Goal: Task Accomplishment & Management: Manage account settings

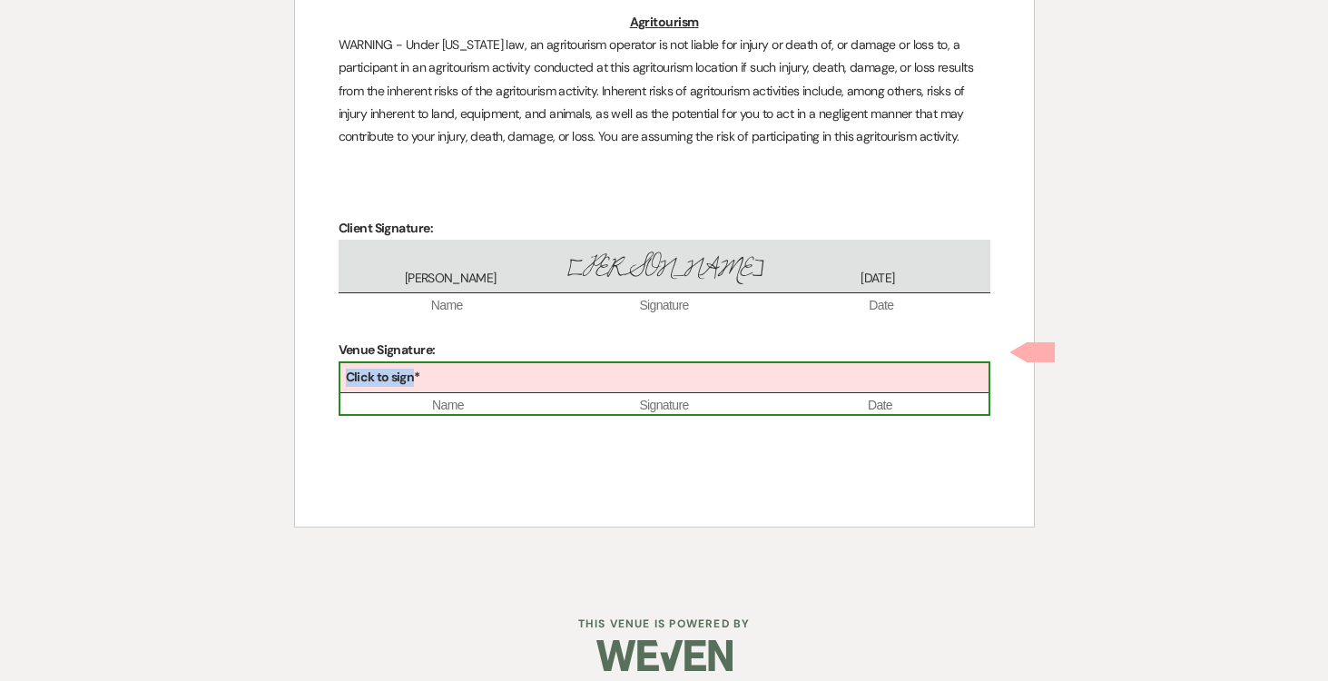
click at [415, 368] on b "Click to sign*" at bounding box center [383, 376] width 74 height 16
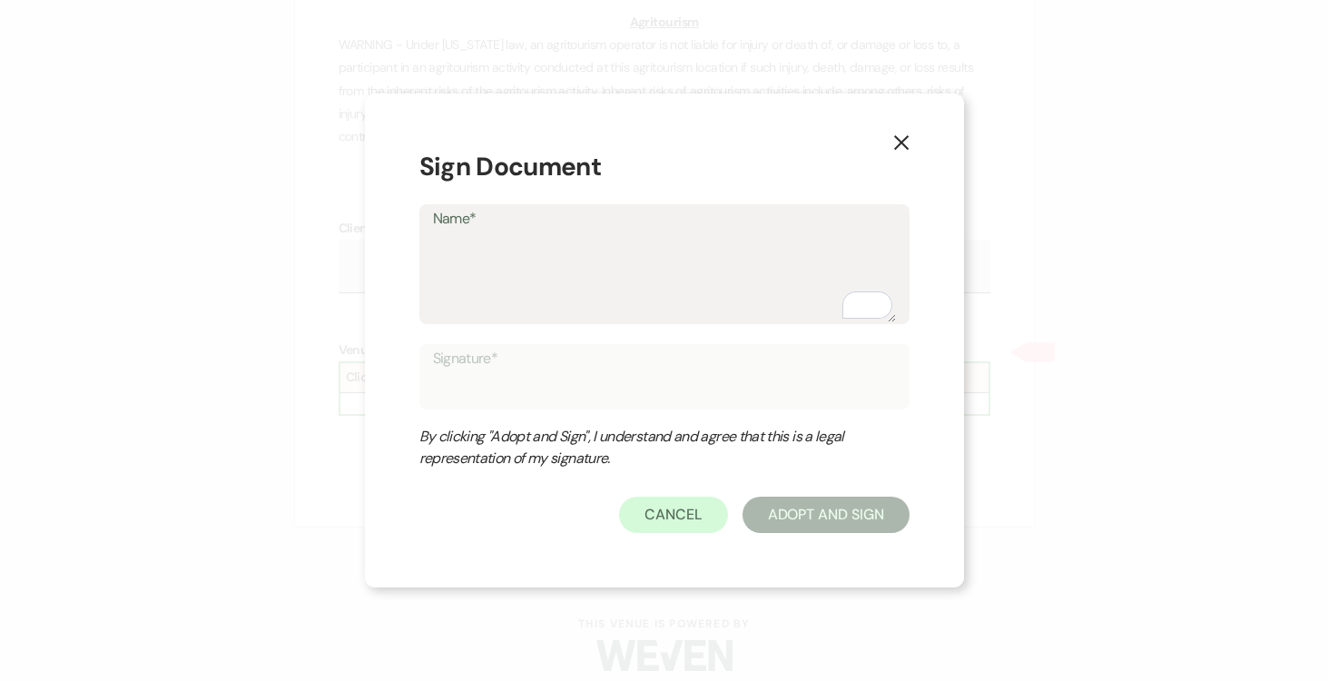
type textarea "J"
type input "J"
type textarea "Jo"
type input "Jo"
type textarea "Jos"
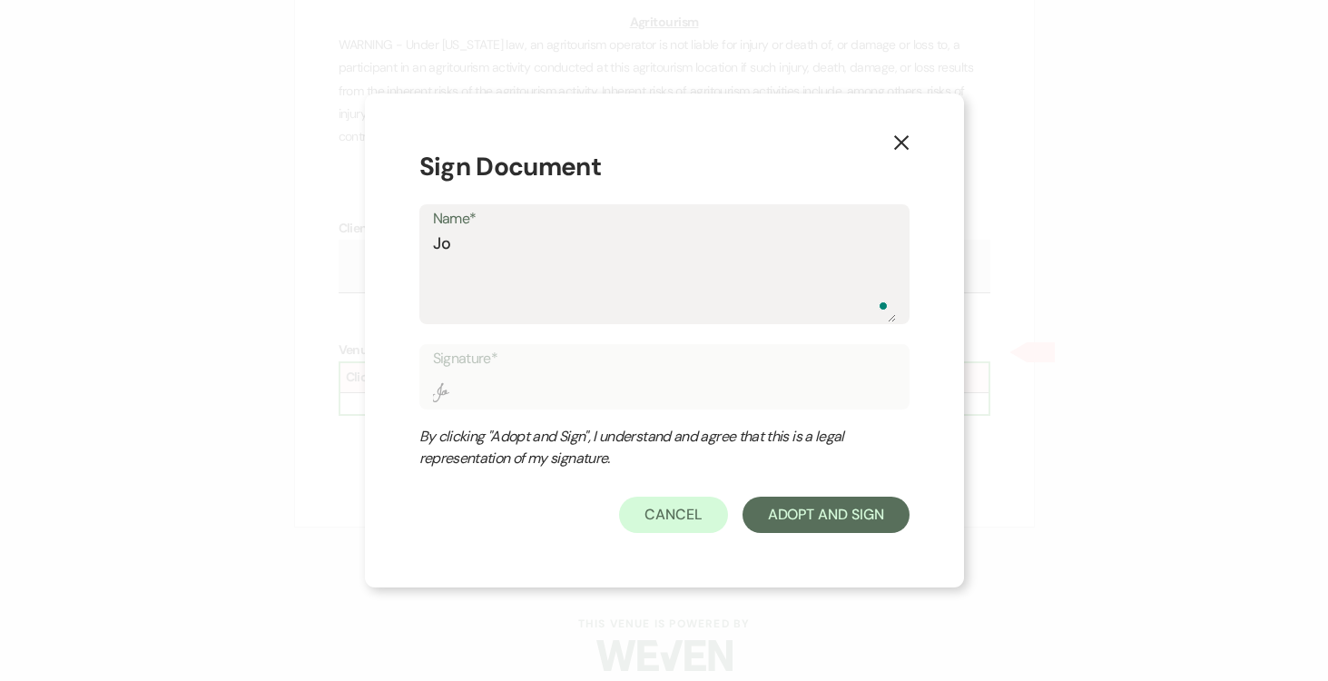
type input "Jos"
type textarea "Jose"
type input "Jose"
type textarea "Josep"
type input "Josep"
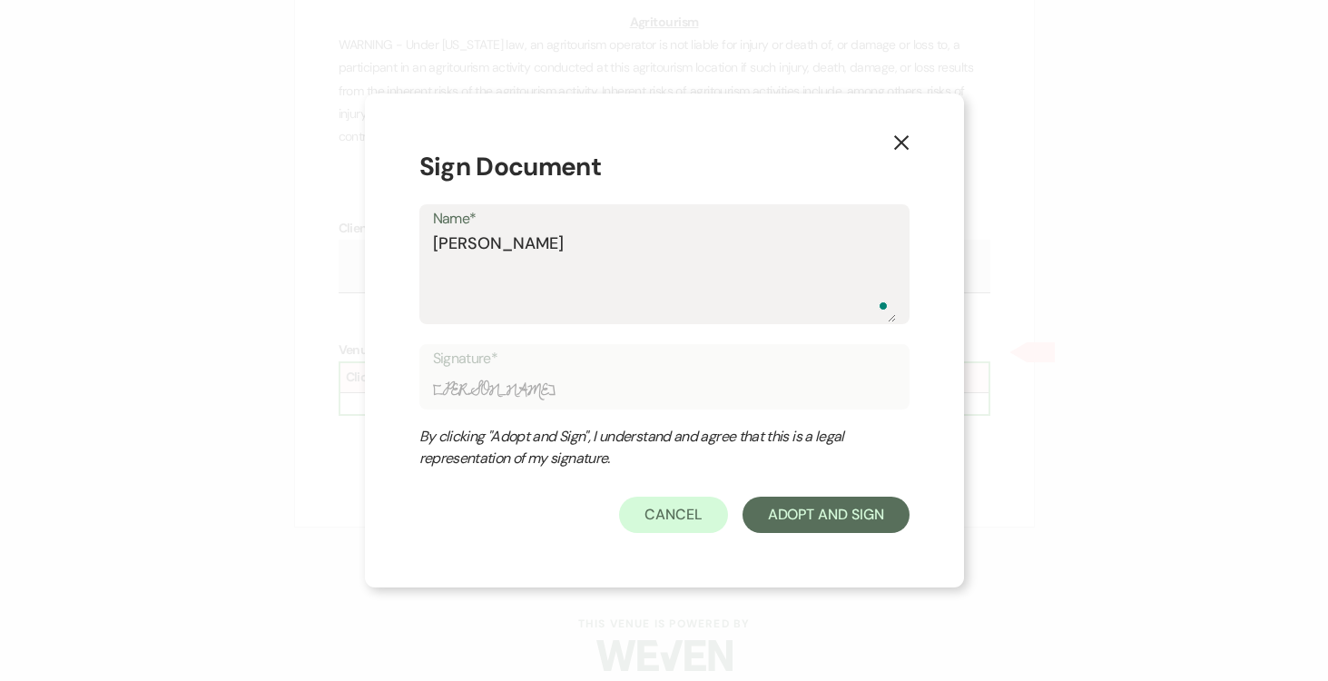
type textarea "Joseph"
type input "Joseph"
type textarea "Joseph"
type input "Joseph"
type textarea "Joseph D"
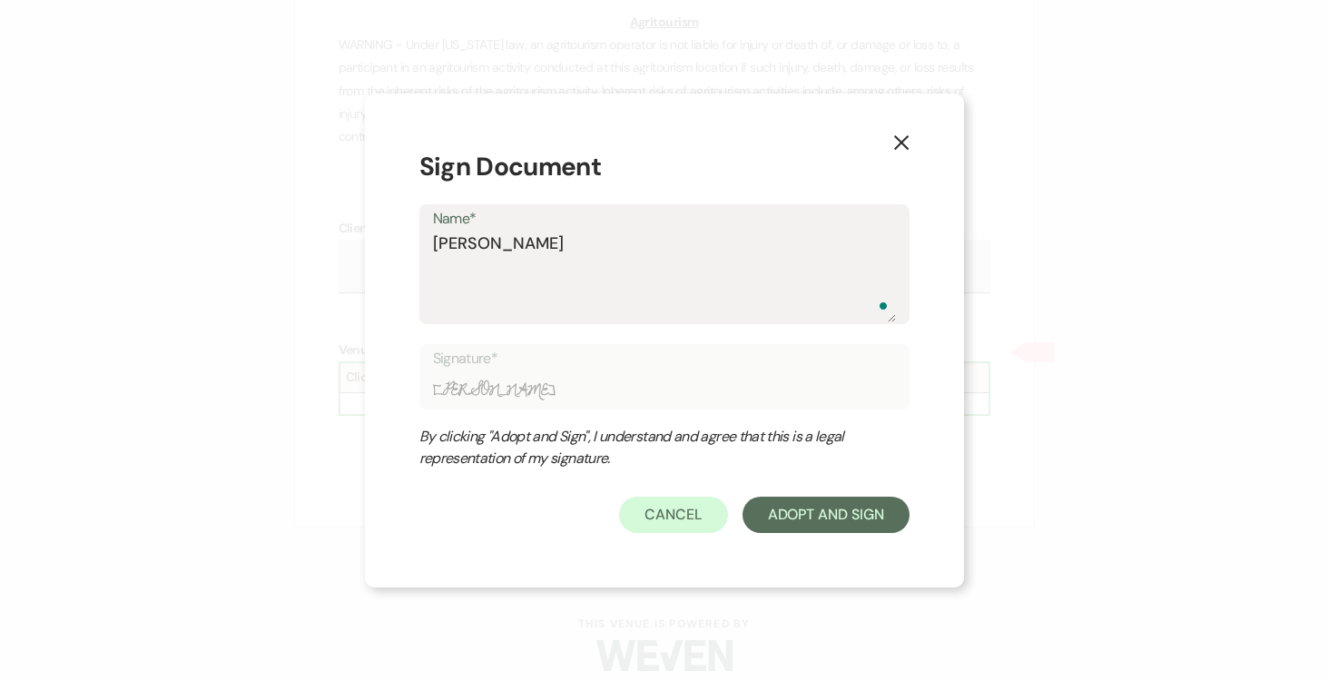
type input "Joseph D"
type textarea "Joseph Do"
type input "Joseph Do"
type textarea "Joseph Doy"
type input "Joseph Doy"
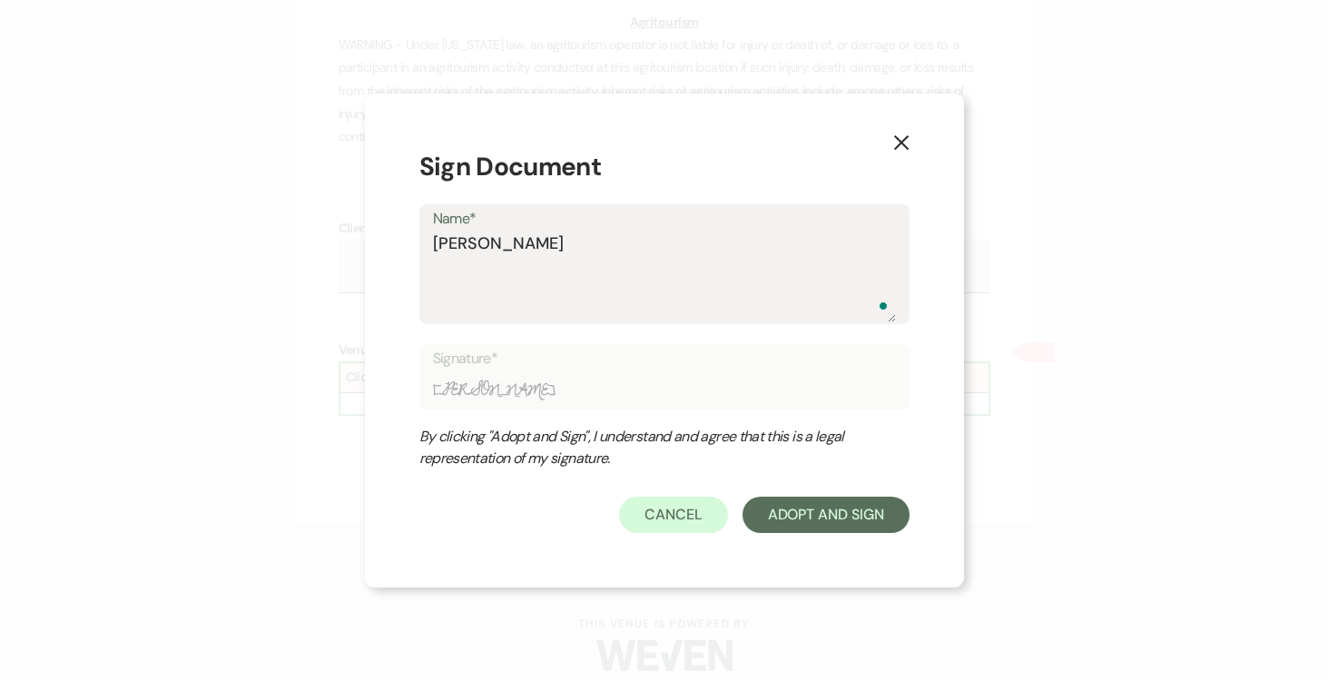
type textarea "Joseph Doyl"
type input "Joseph Doyl"
type textarea "Joseph Doyle"
type input "Joseph Doyle"
type textarea "Joseph Doyle"
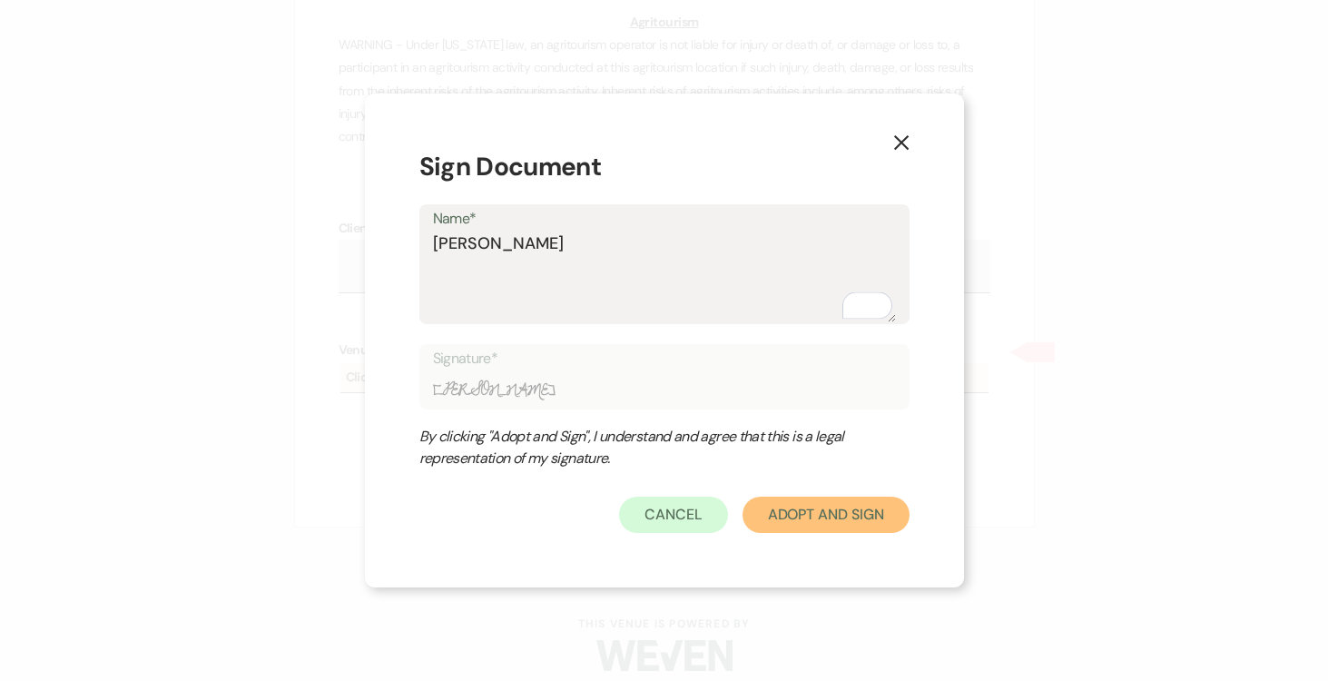
click at [815, 518] on button "Adopt And Sign" at bounding box center [825, 514] width 167 height 36
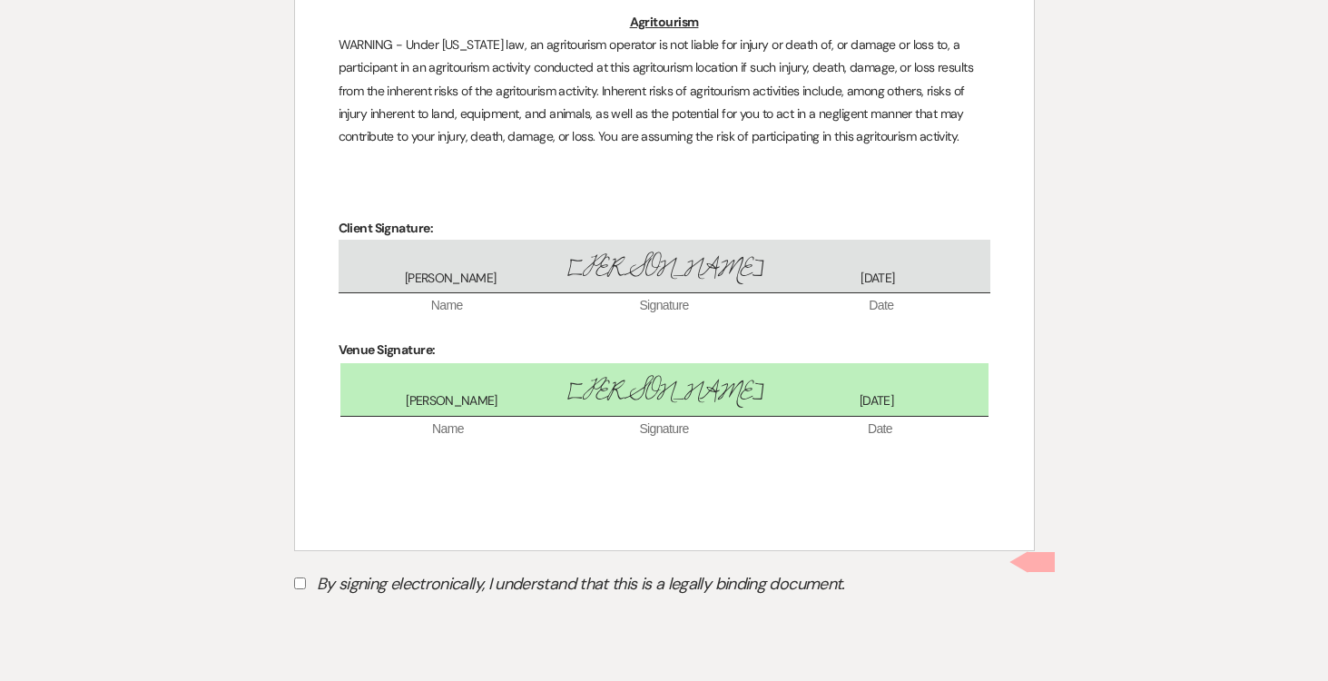
scroll to position [5122, 0]
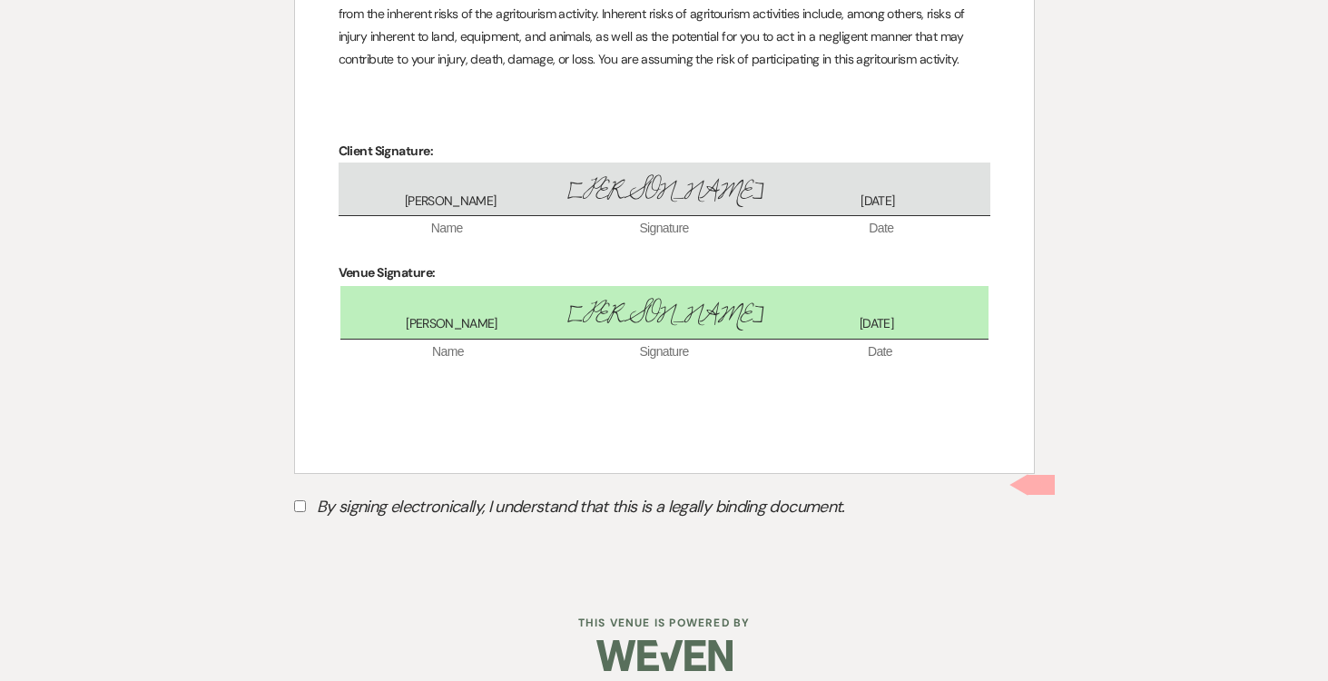
click at [300, 500] on input "By signing electronically, I understand that this is a legally binding document." at bounding box center [300, 506] width 12 height 12
checkbox input "true"
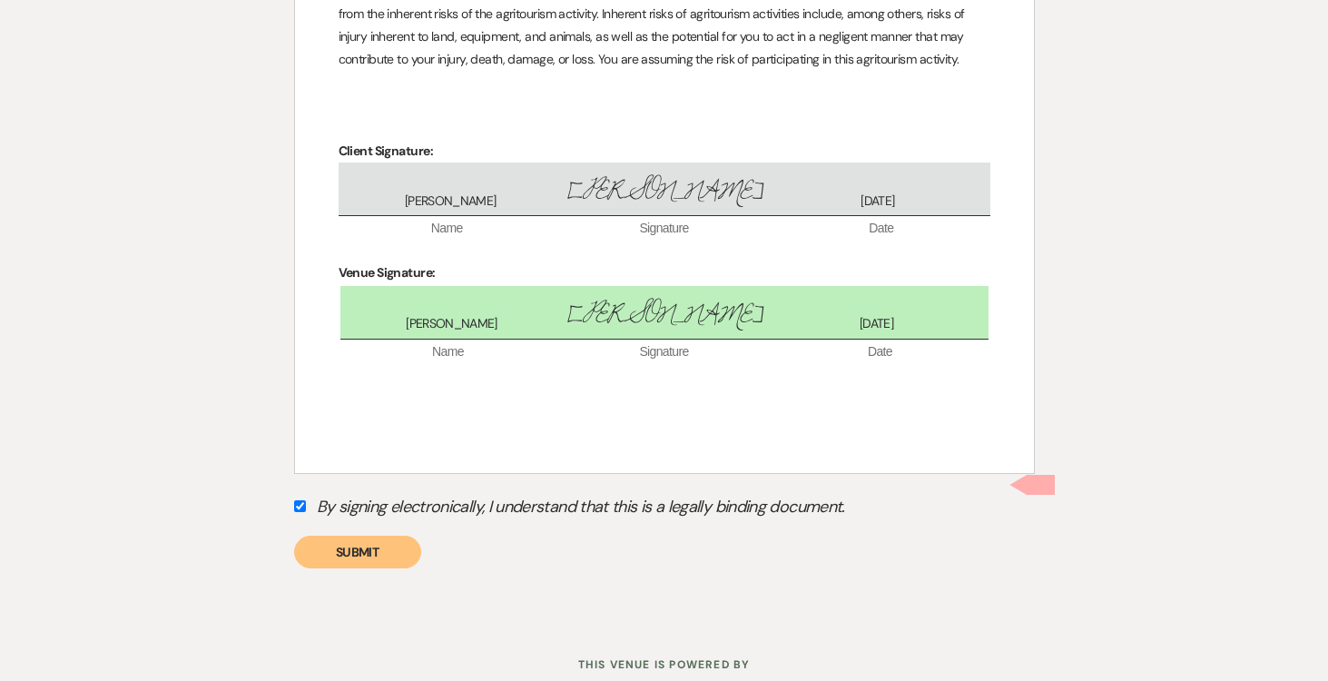
click at [352, 545] on button "Submit" at bounding box center [357, 551] width 127 height 33
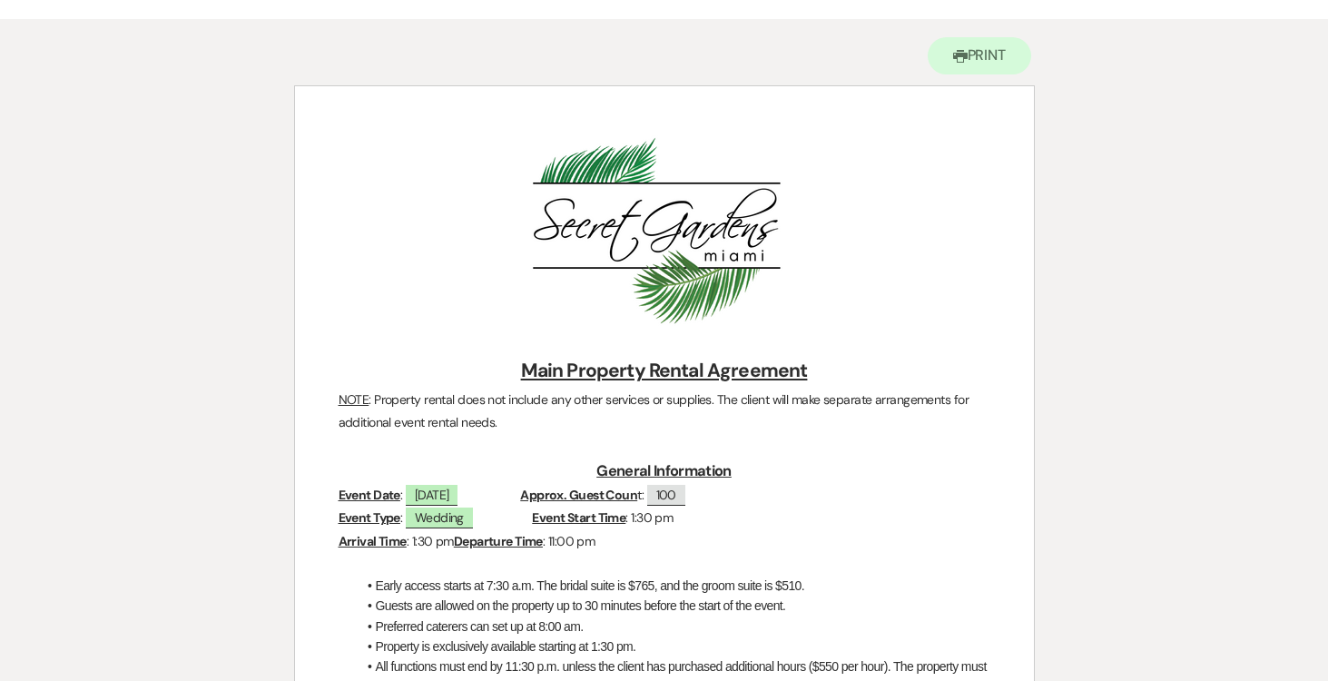
scroll to position [0, 0]
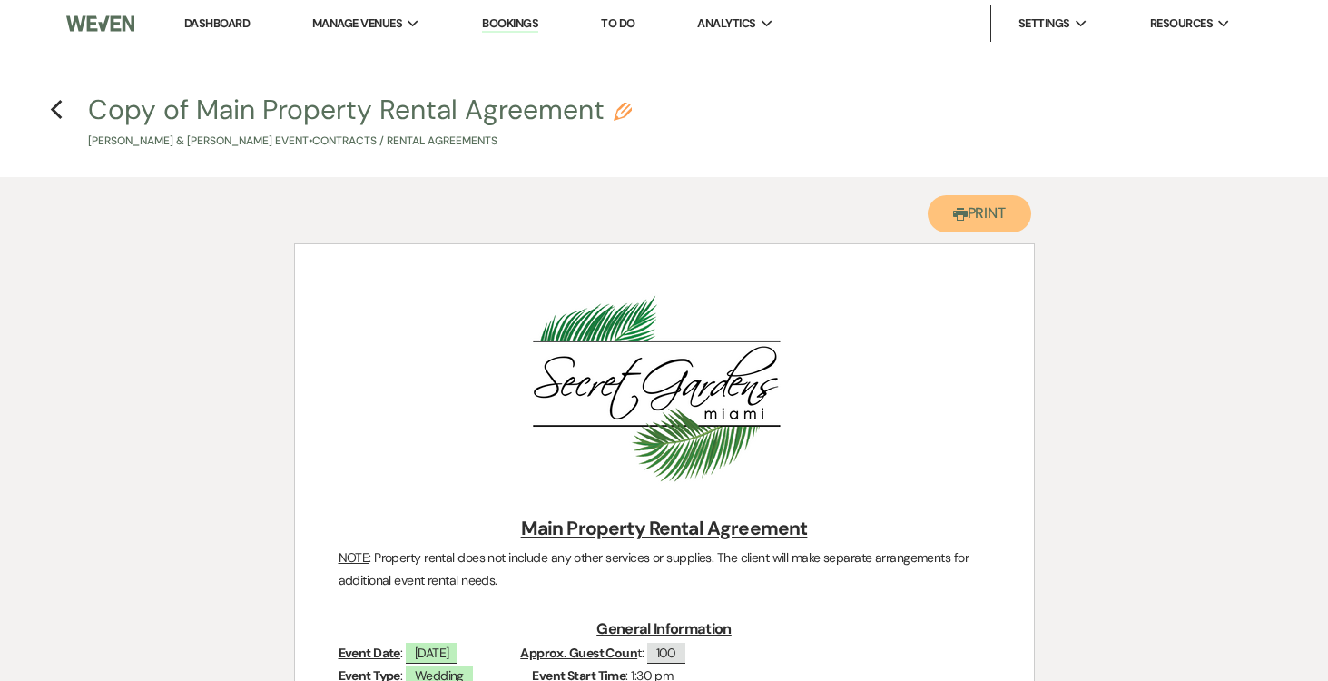
click at [999, 219] on button "Printer Print" at bounding box center [979, 213] width 104 height 37
click at [56, 106] on use "button" at bounding box center [56, 110] width 12 height 20
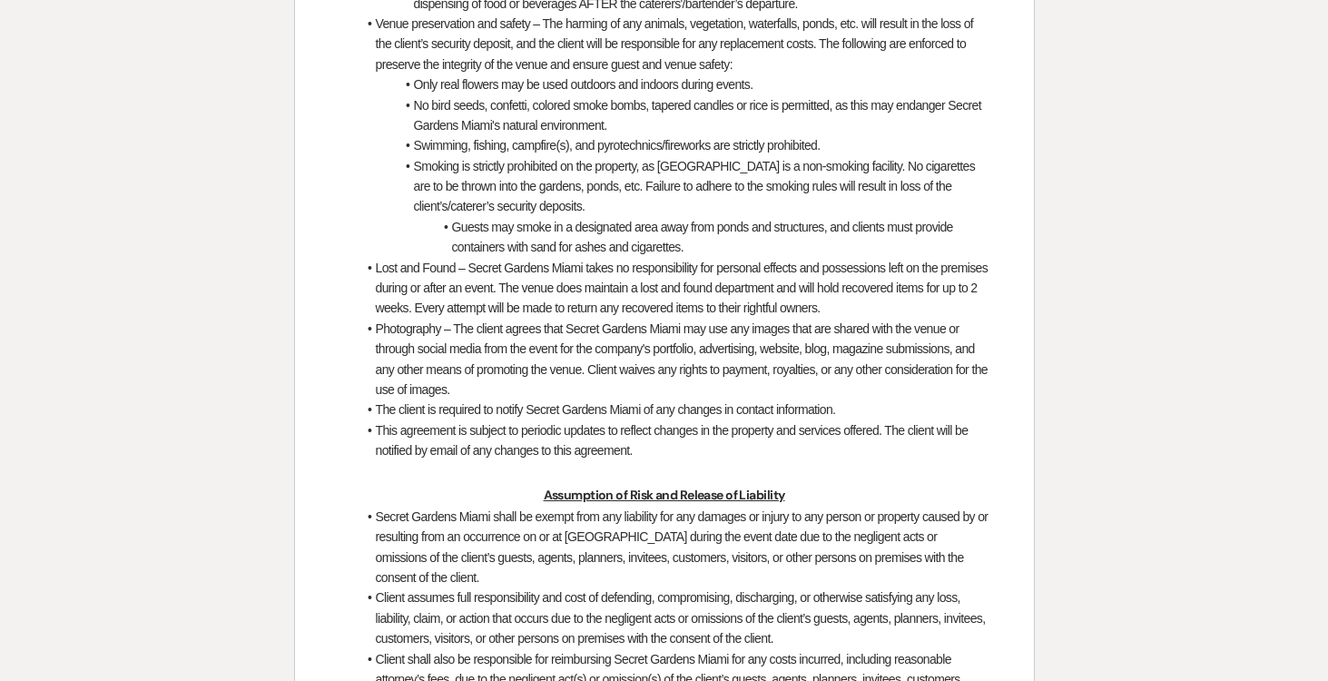
scroll to position [5045, 0]
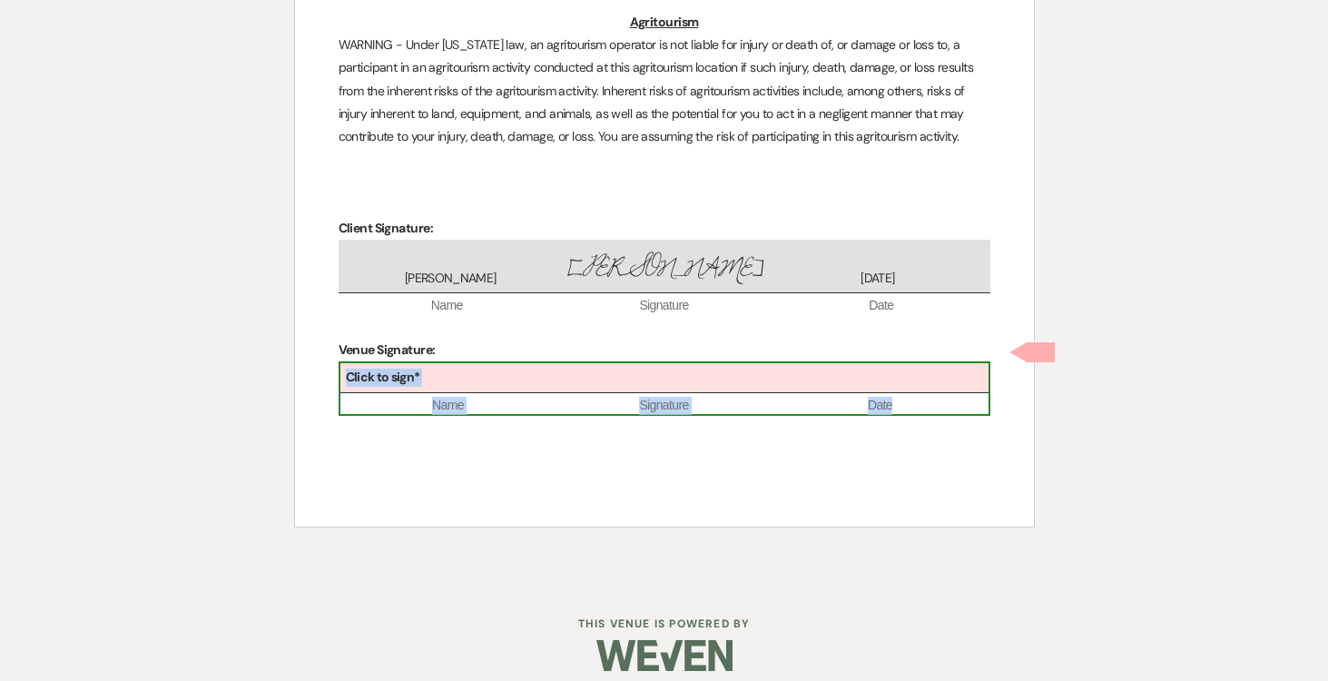
click at [696, 363] on div "Click to sign*" at bounding box center [664, 378] width 648 height 30
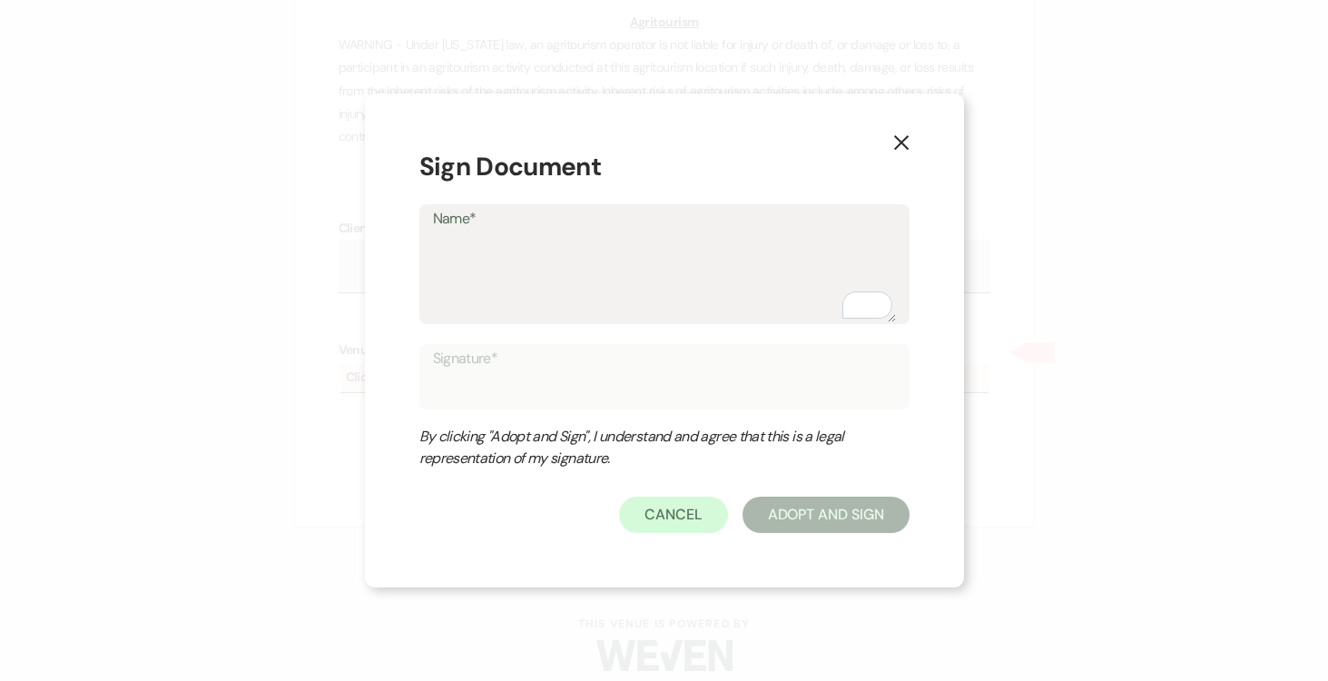
click at [561, 264] on textarea "Name*" at bounding box center [664, 276] width 463 height 91
type textarea "J"
type input "J"
type textarea "Jo"
type input "Jo"
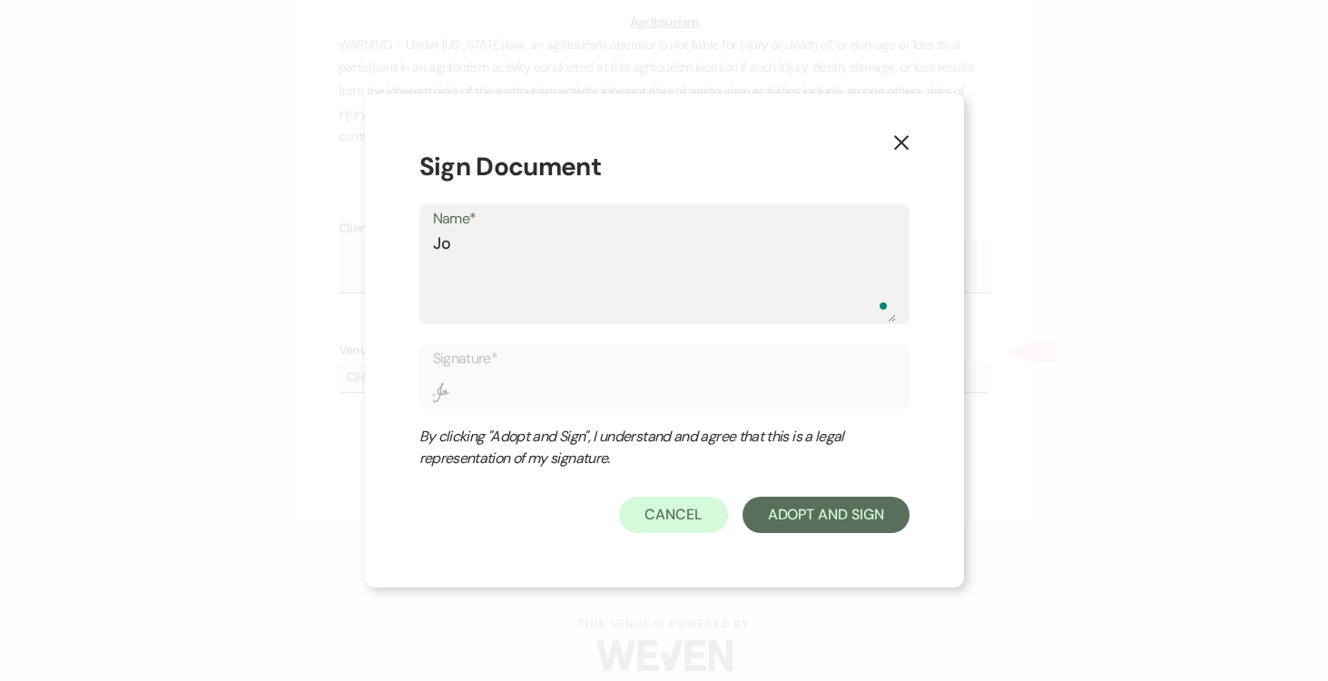
type textarea "Jos"
type input "Jos"
type textarea "Jose"
type input "Jose"
type textarea "Josep"
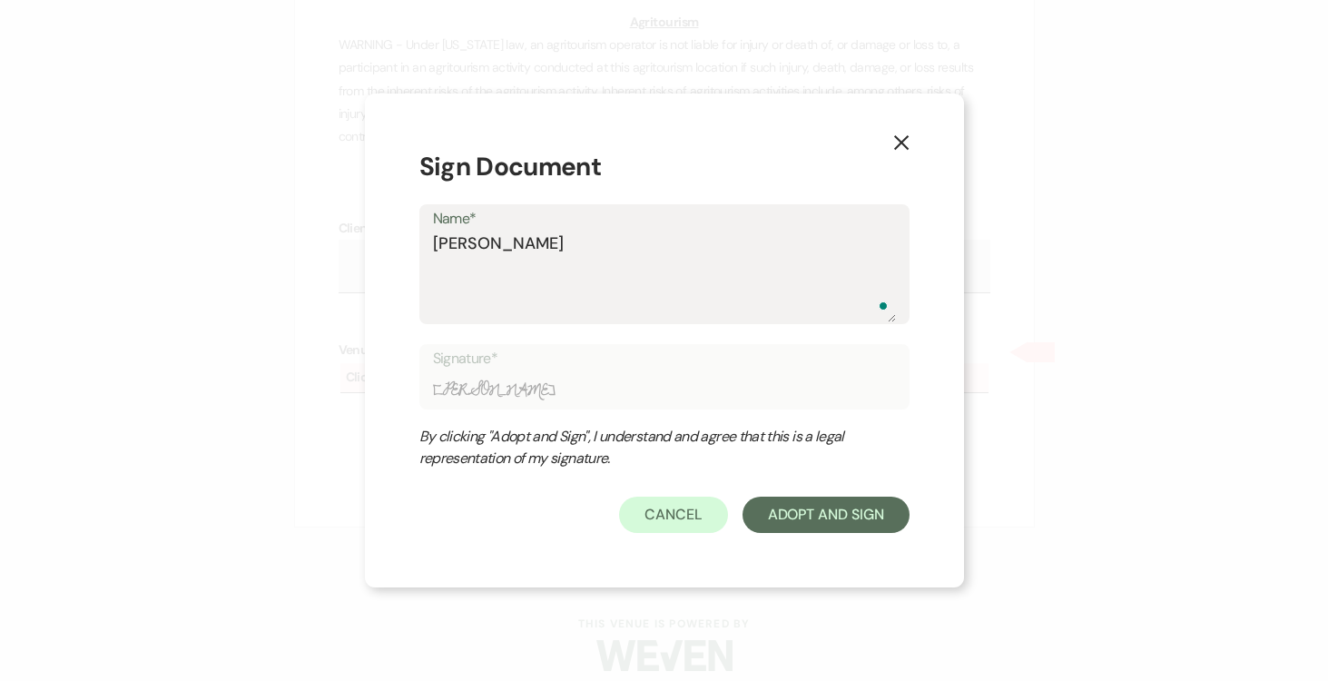
type input "Josep"
type textarea "Joseph"
type input "Joseph"
type textarea "Joseph"
type input "Joseph"
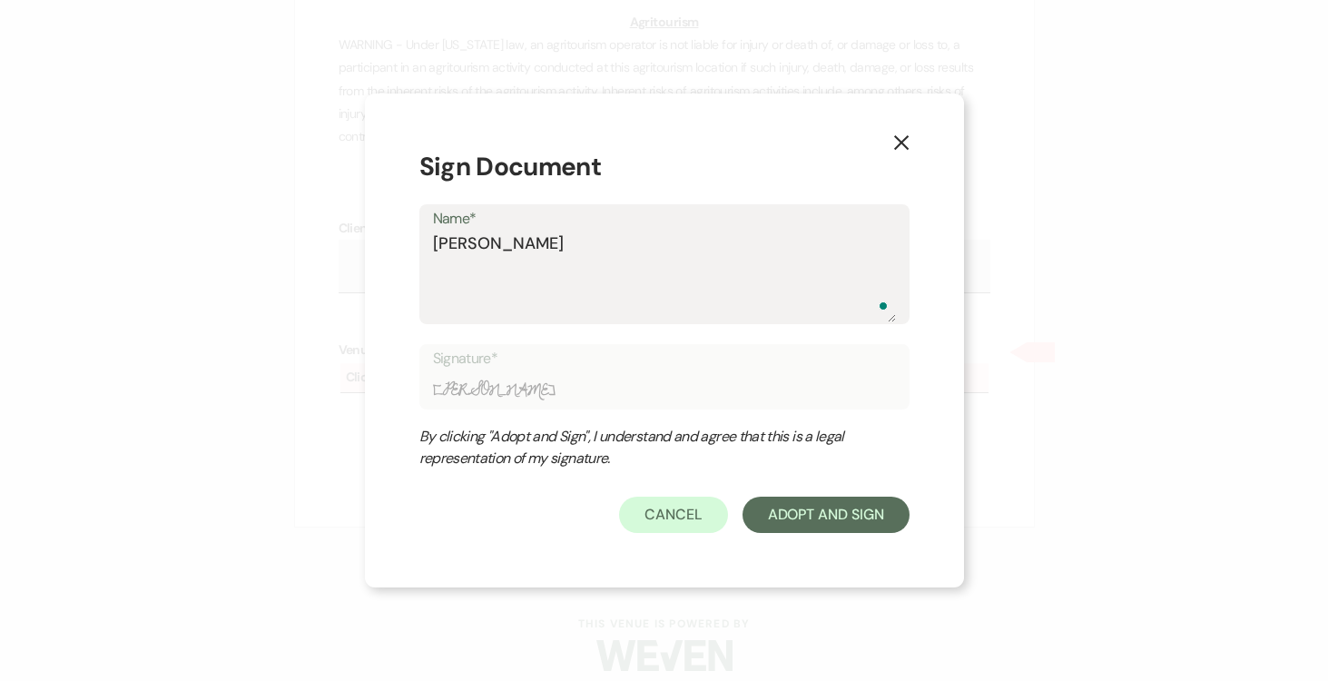
type textarea "Joseph D"
type input "Joseph D"
type textarea "Joseph Do"
type input "Joseph Do"
type textarea "Joseph Doy"
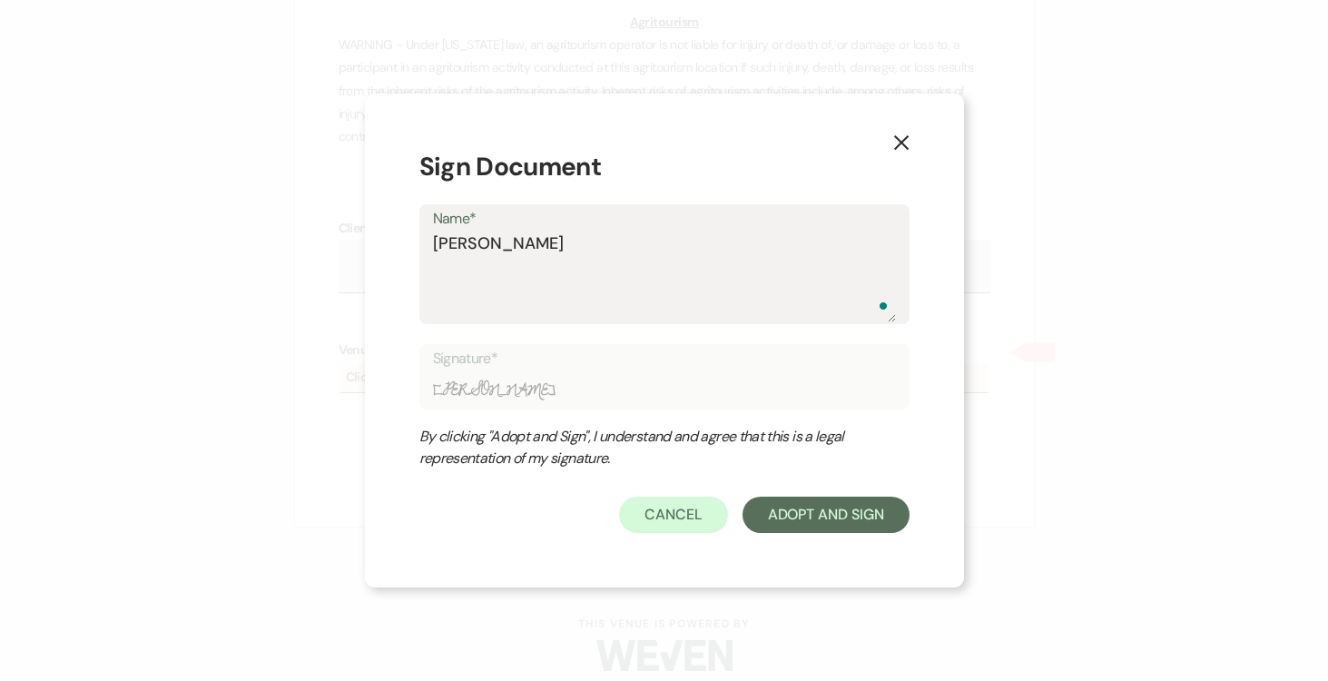
type input "Joseph Doy"
type textarea "Joseph Doyl"
type input "Joseph Doyl"
type textarea "Joseph Doyle"
type input "Joseph Doyle"
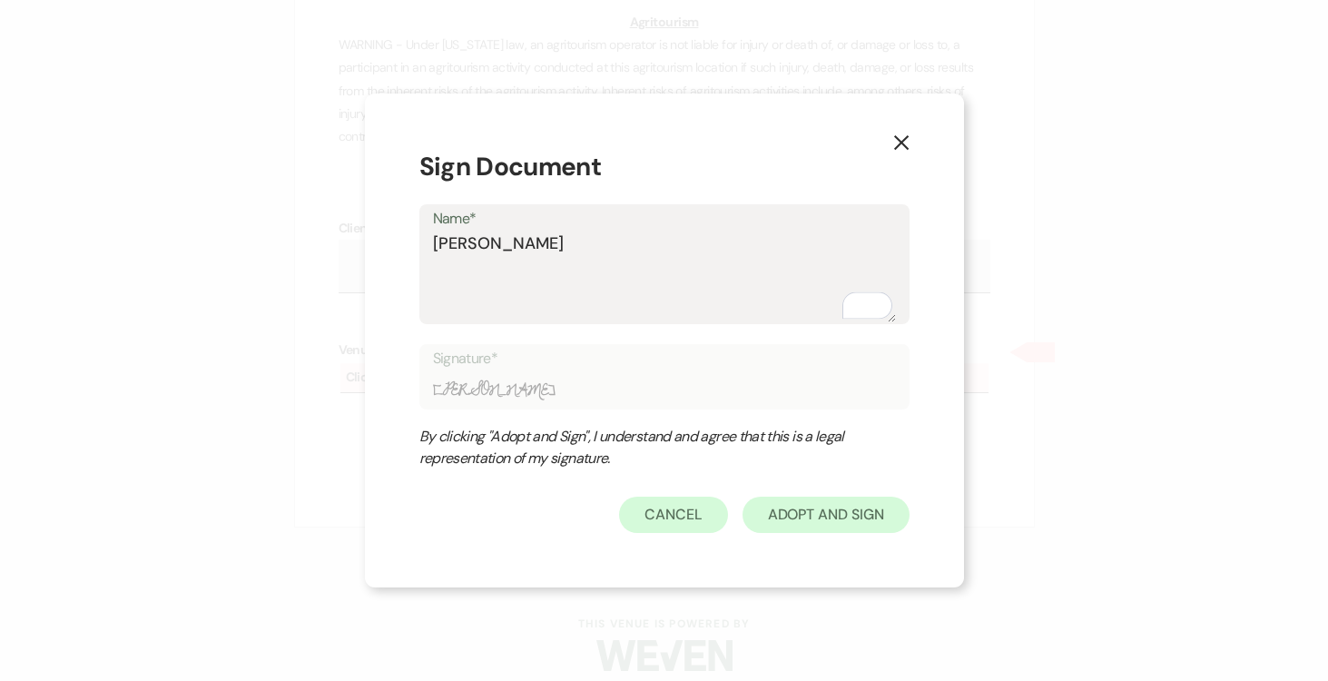
type textarea "Joseph Doyle"
click at [827, 520] on button "Adopt And Sign" at bounding box center [825, 514] width 167 height 36
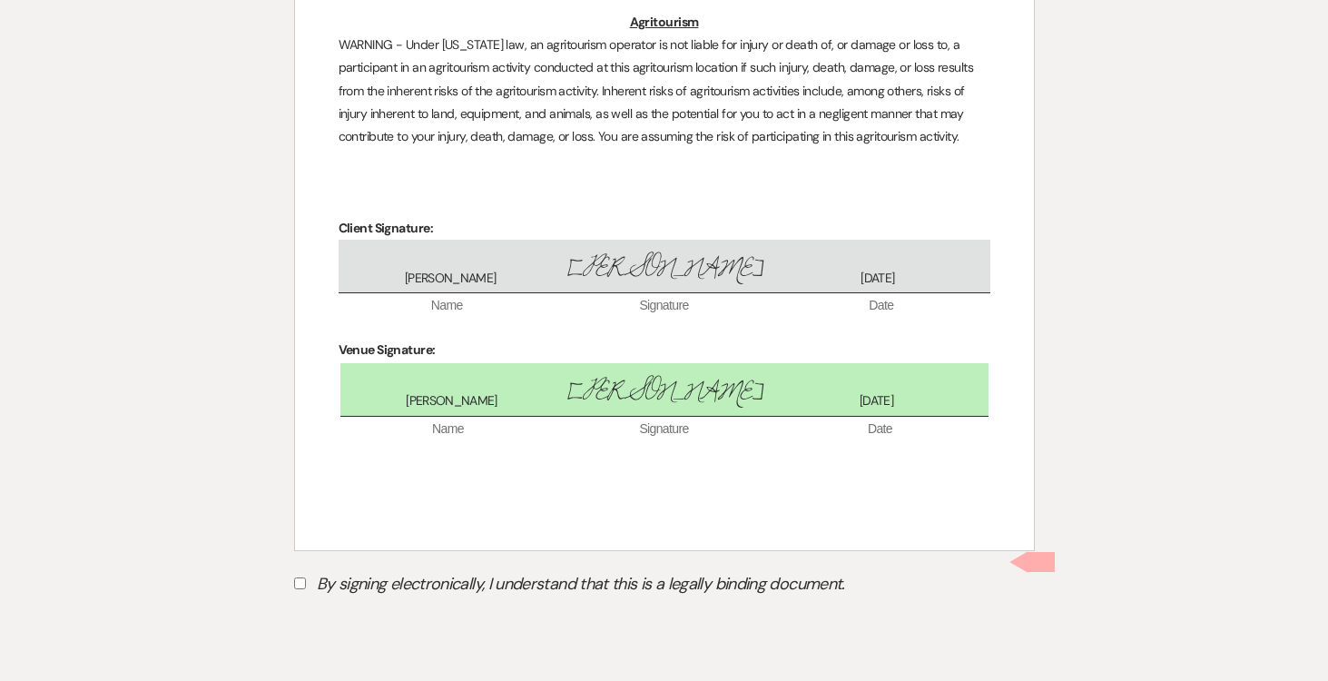
scroll to position [5122, 0]
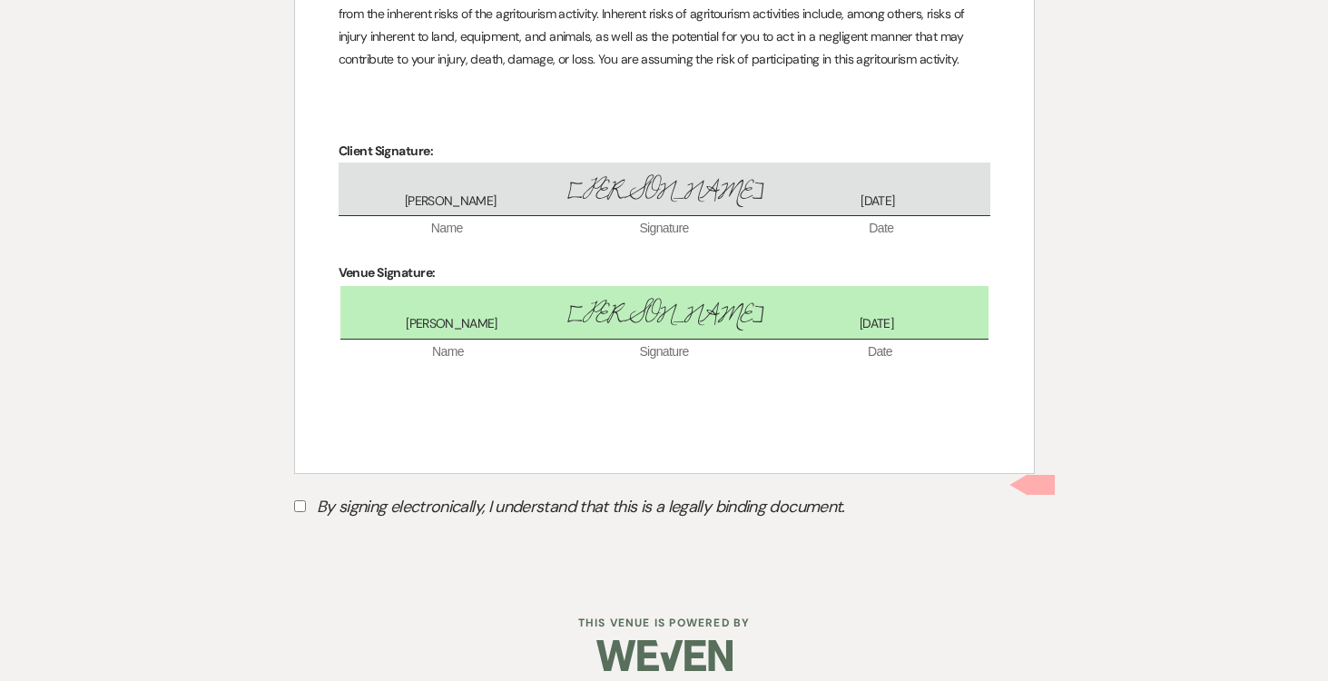
click at [300, 500] on input "By signing electronically, I understand that this is a legally binding document." at bounding box center [300, 506] width 12 height 12
checkbox input "true"
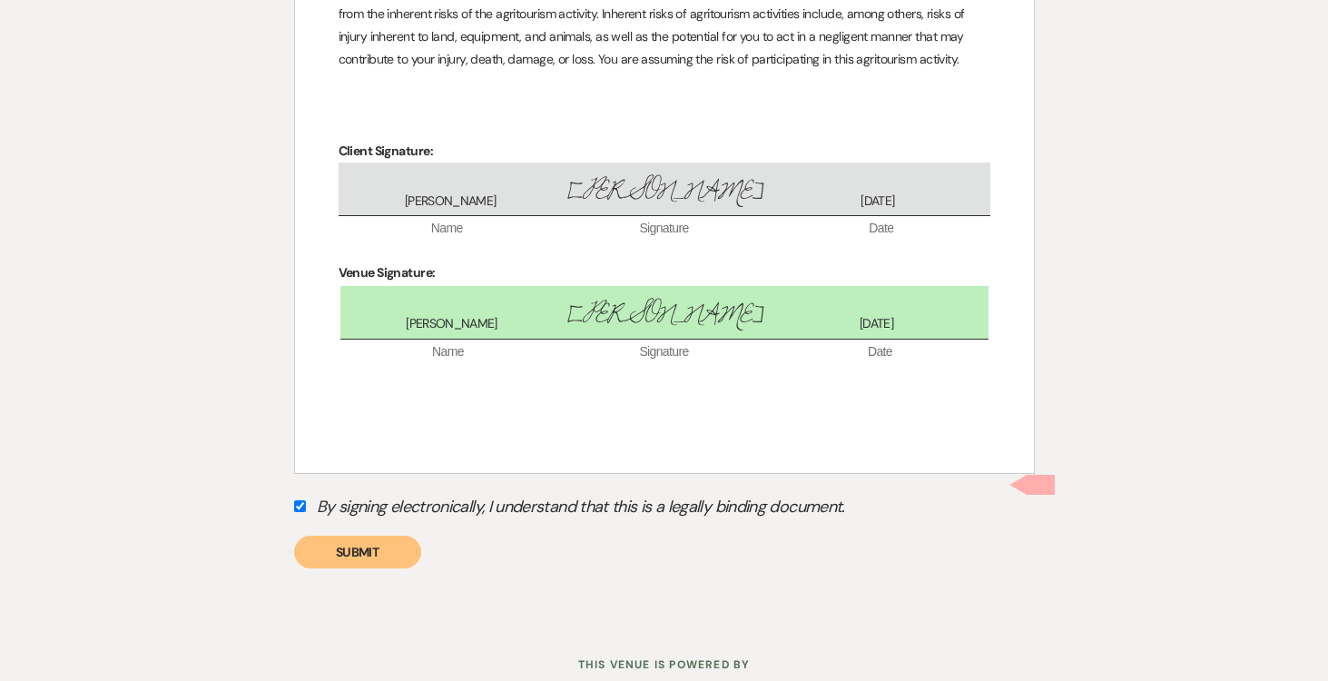
click at [353, 536] on button "Submit" at bounding box center [357, 551] width 127 height 33
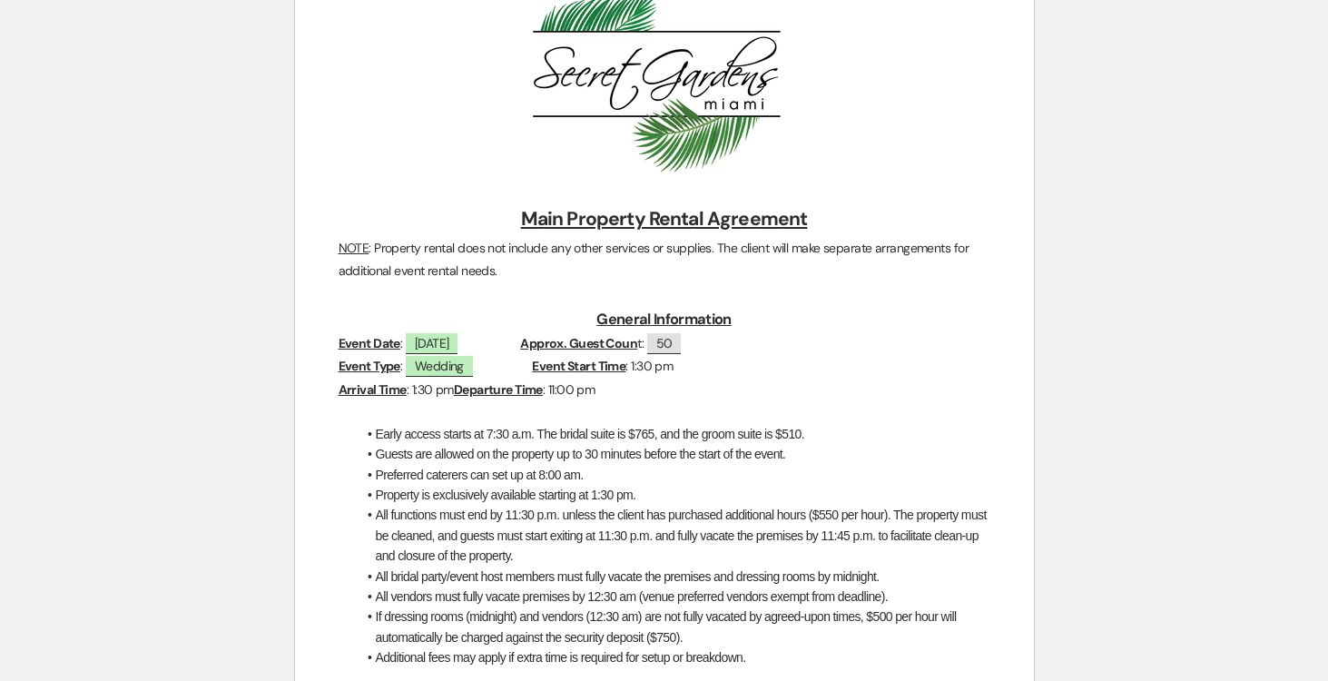
scroll to position [0, 0]
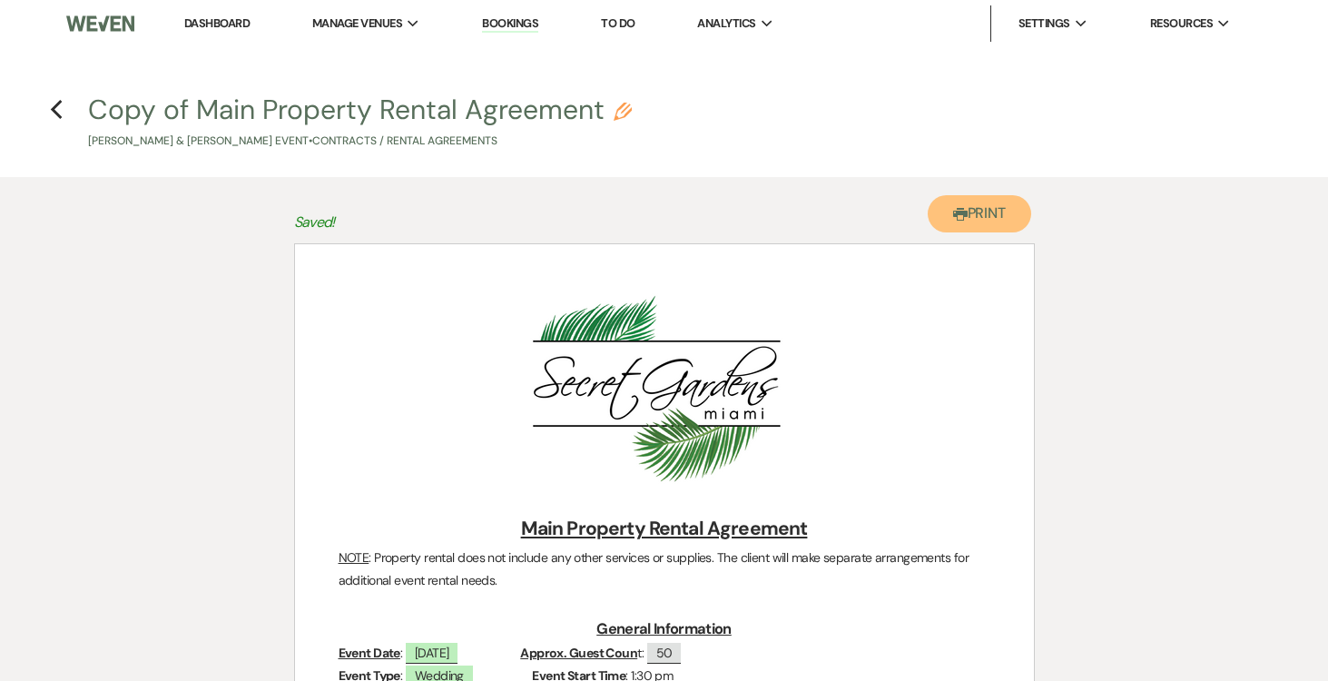
click at [983, 208] on button "Printer Print" at bounding box center [979, 213] width 104 height 37
click at [58, 103] on use "button" at bounding box center [56, 110] width 12 height 20
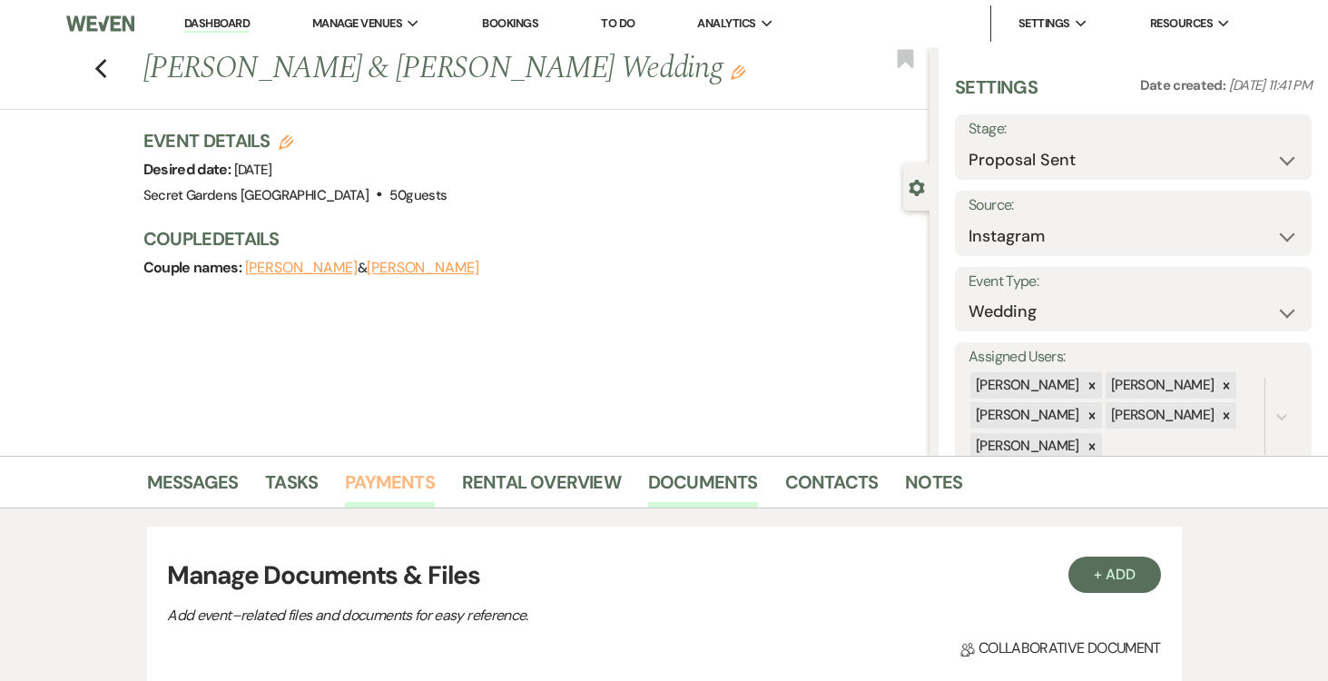
click at [402, 479] on link "Payments" at bounding box center [390, 487] width 90 height 40
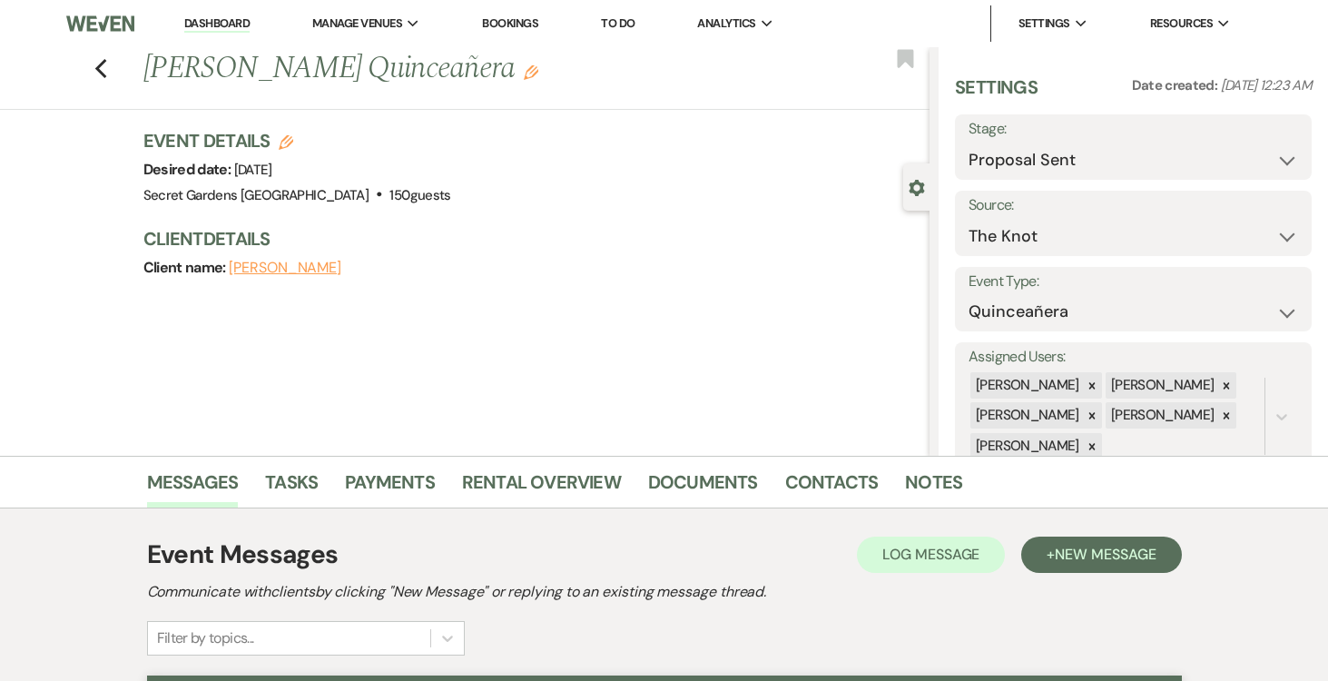
select select "6"
select select "2"
select select "15"
click at [214, 21] on link "Dashboard" at bounding box center [216, 23] width 65 height 17
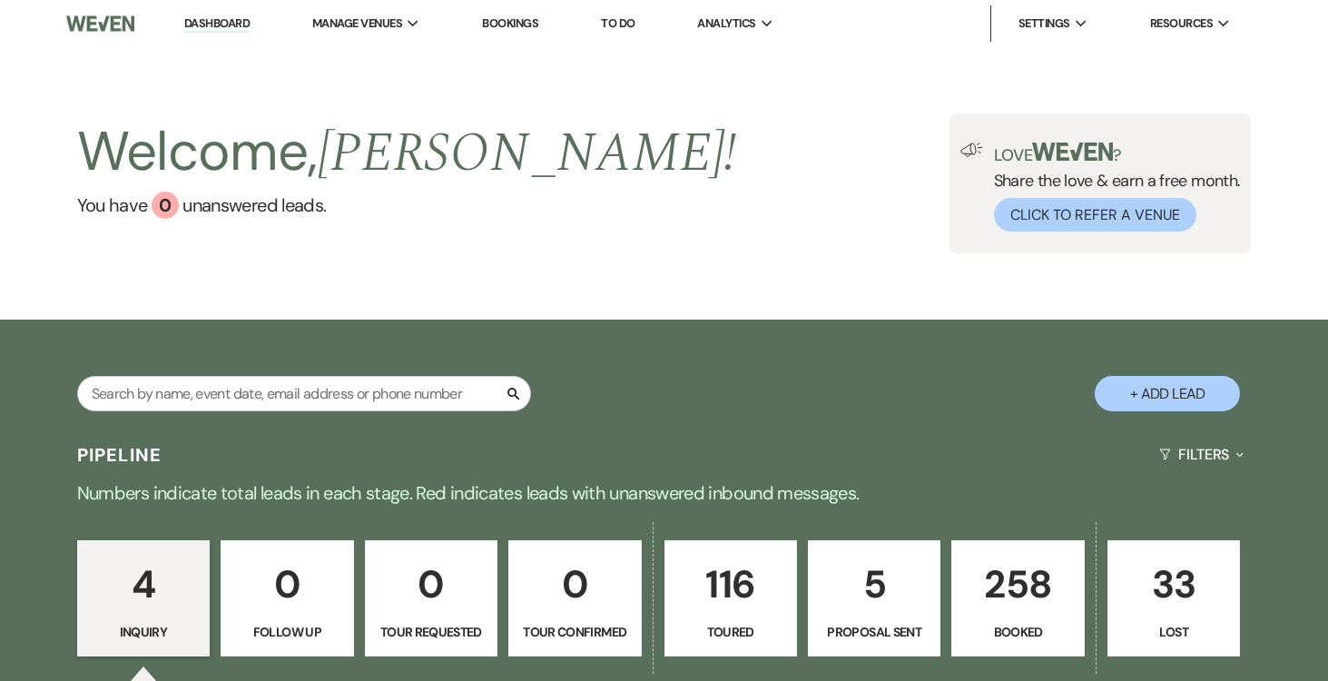
click at [884, 569] on p "5" at bounding box center [874, 584] width 109 height 61
select select "6"
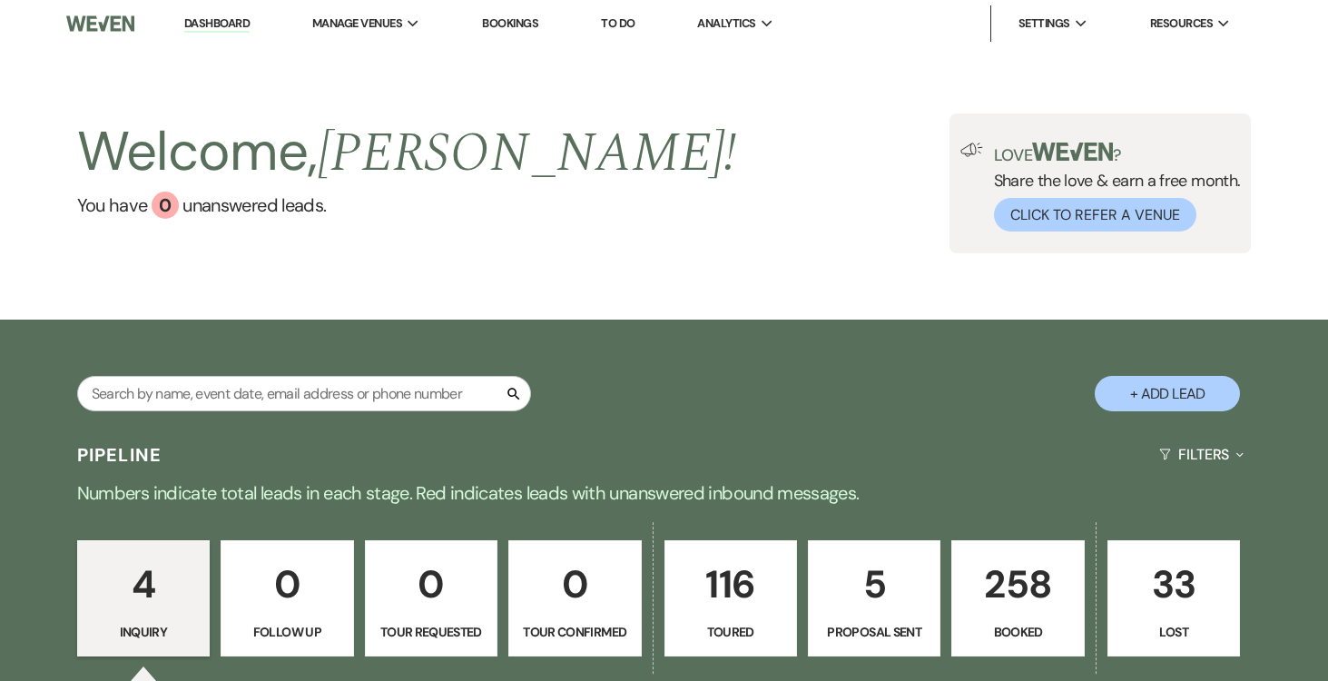
select select "6"
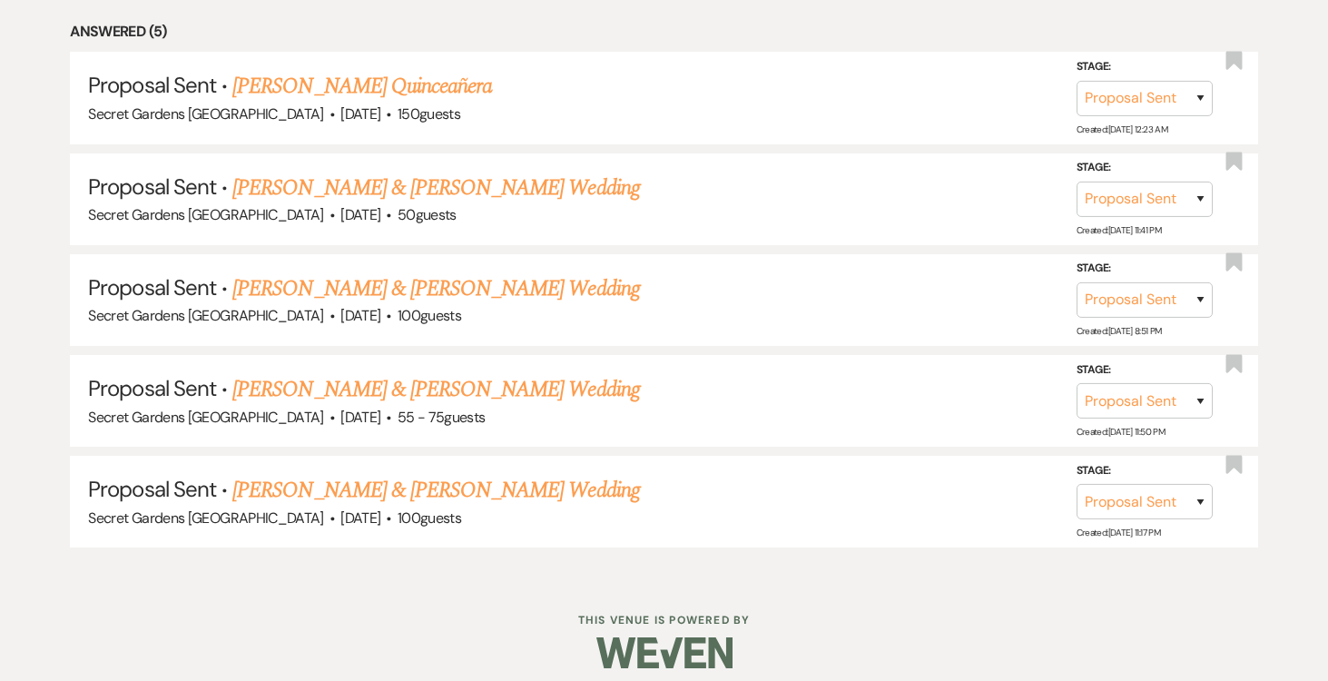
scroll to position [880, 0]
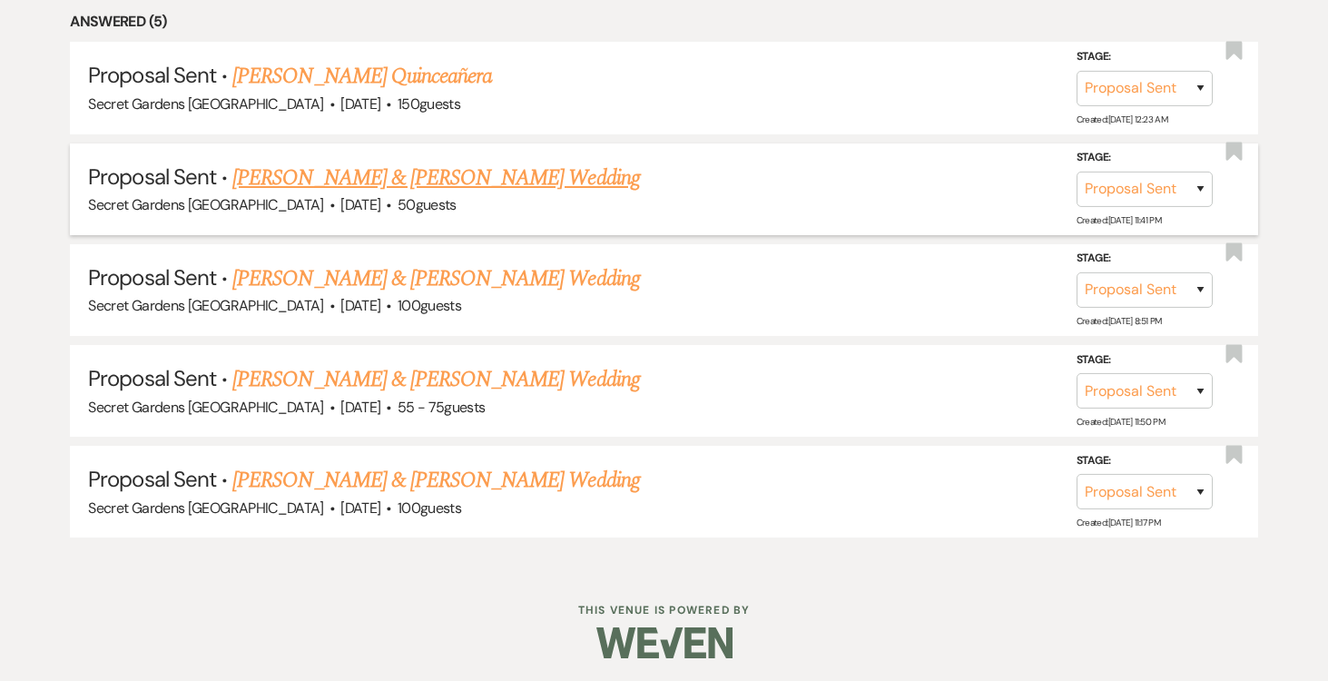
click at [414, 173] on link "[PERSON_NAME] & [PERSON_NAME] Wedding" at bounding box center [435, 178] width 407 height 33
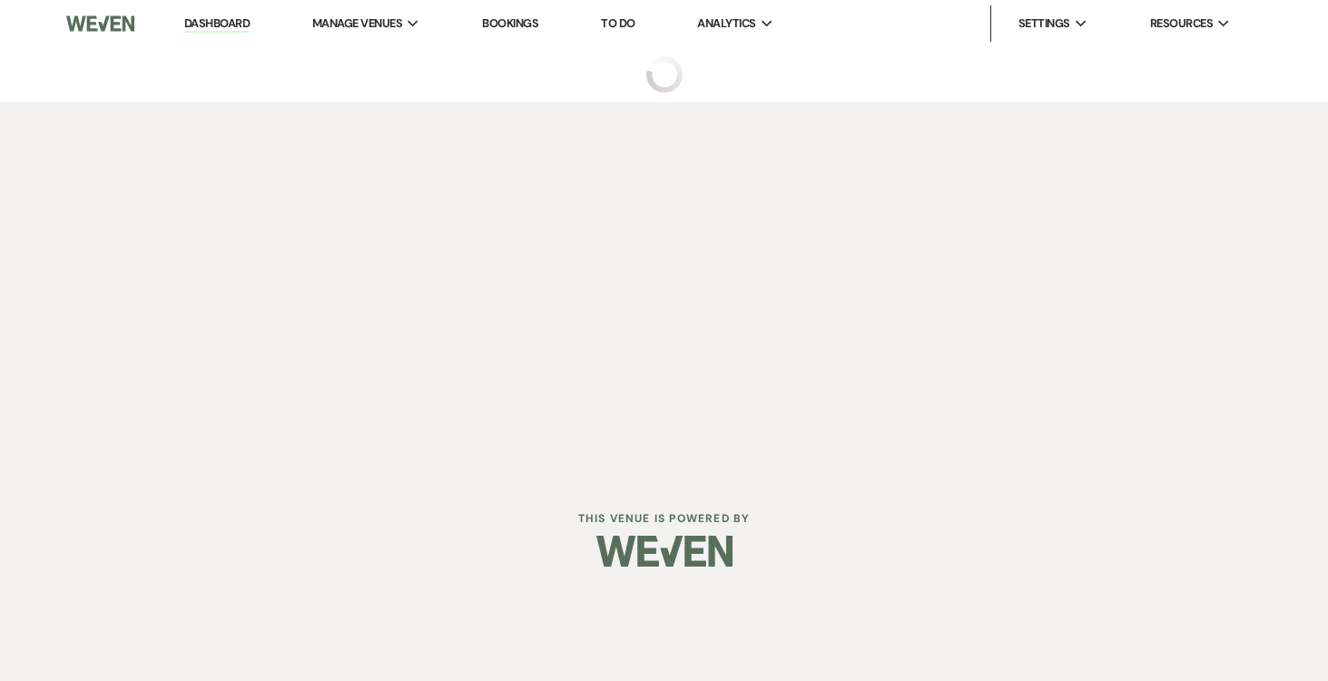
select select "6"
select select "7"
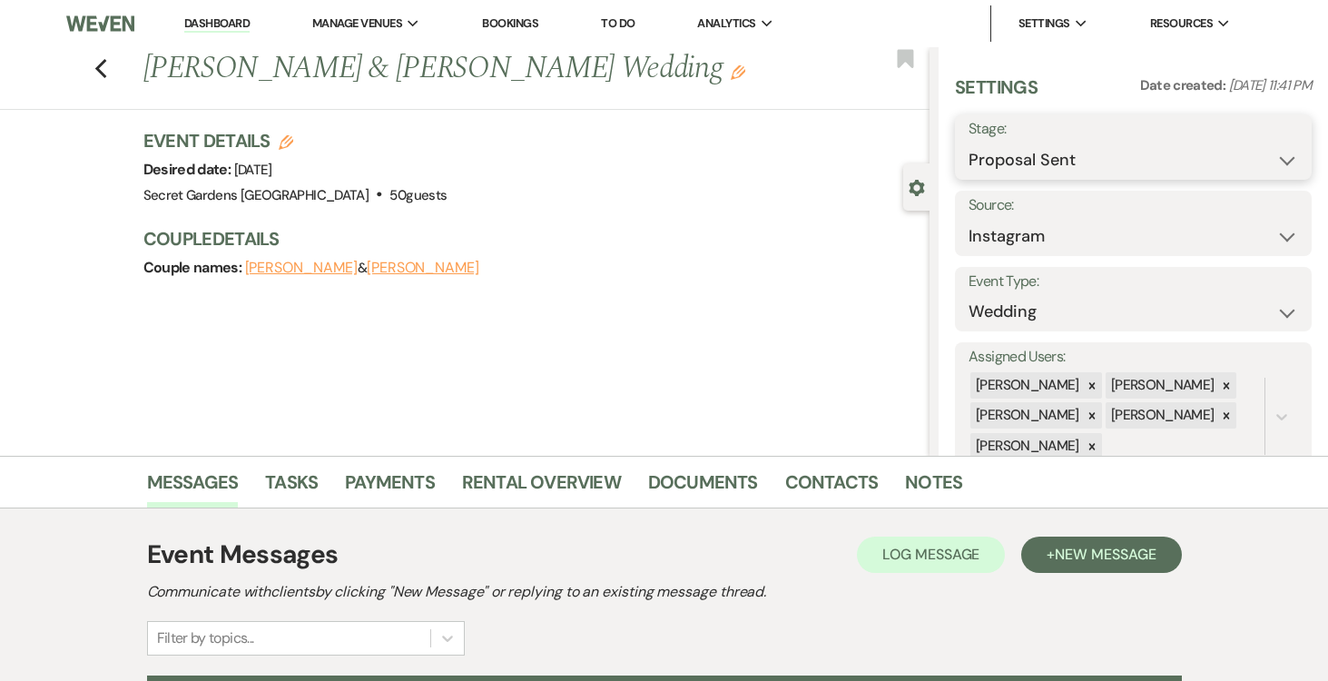
click at [1288, 161] on select "Inquiry Follow Up Tour Requested Tour Confirmed Toured Proposal Sent Booked Lost" at bounding box center [1132, 159] width 329 height 35
select select "7"
click at [968, 142] on select "Inquiry Follow Up Tour Requested Tour Confirmed Toured Proposal Sent Booked Lost" at bounding box center [1132, 159] width 329 height 35
click at [1280, 147] on button "Save" at bounding box center [1275, 147] width 74 height 36
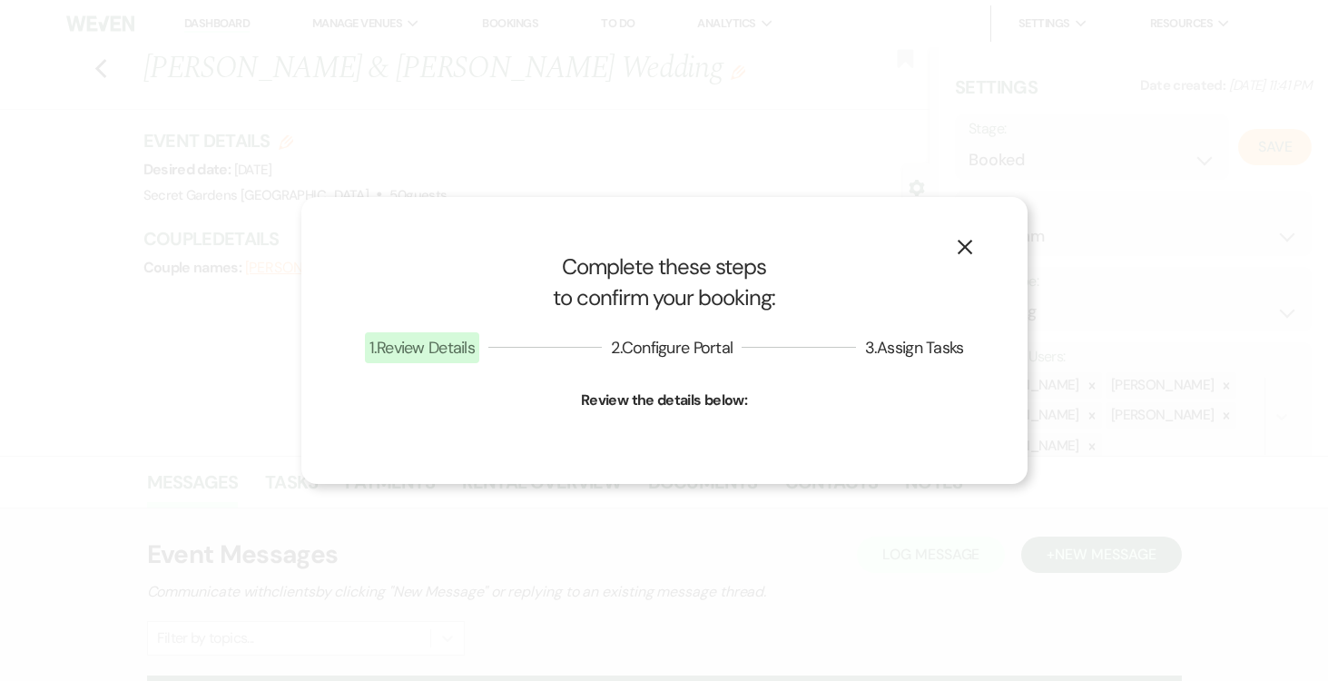
select select "1"
select select "834"
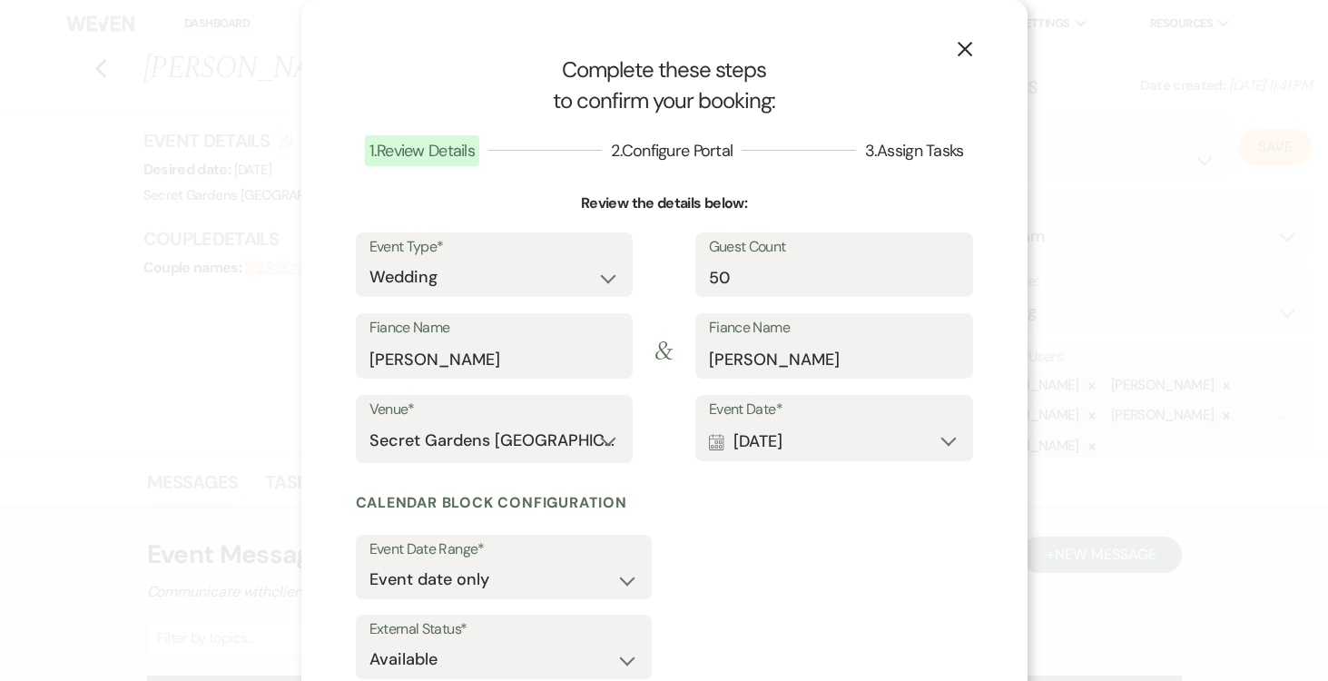
scroll to position [120, 0]
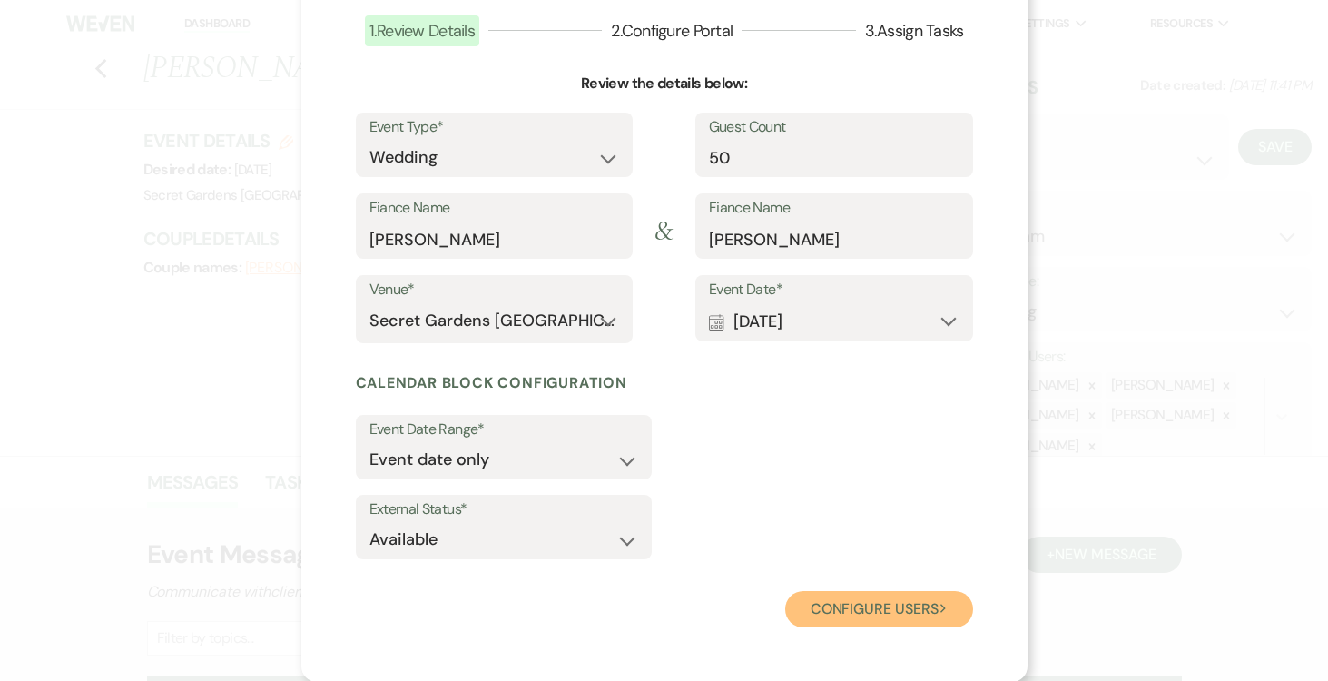
click at [868, 606] on button "Configure users Next" at bounding box center [879, 609] width 188 height 36
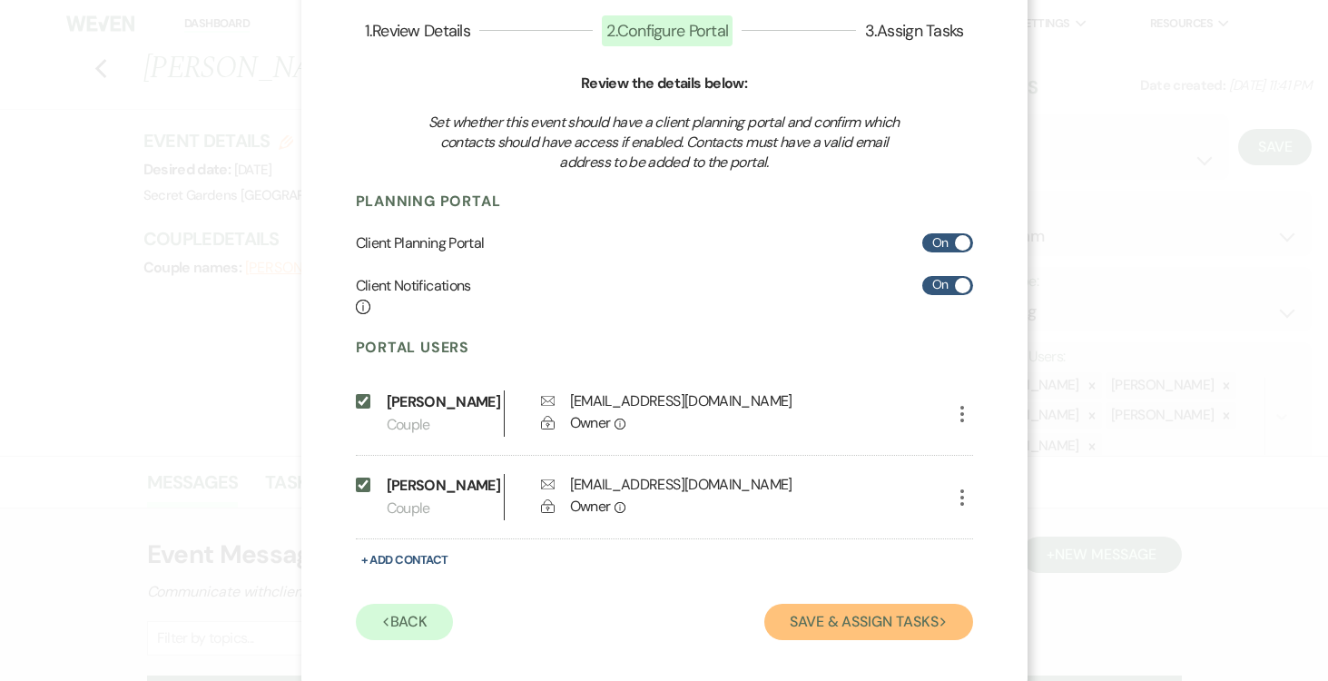
click at [839, 640] on button "Save & Assign Tasks Next" at bounding box center [868, 622] width 208 height 36
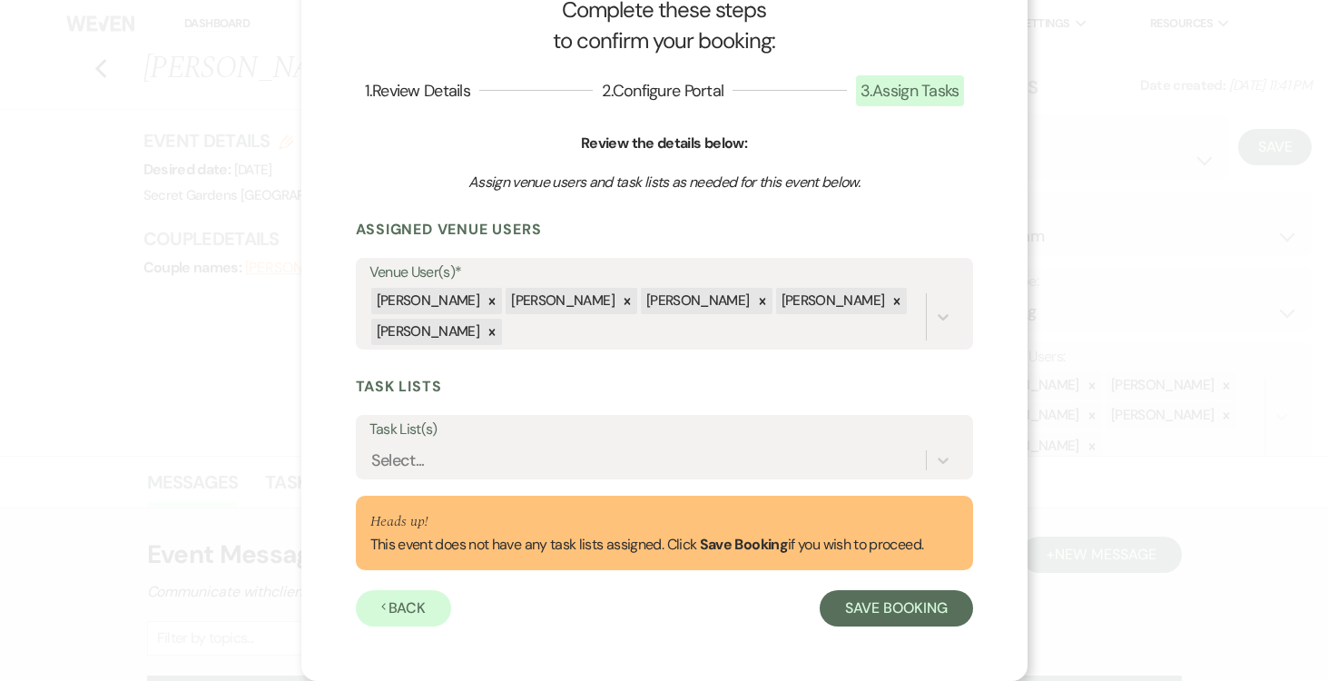
scroll to position [60, 0]
click at [941, 453] on icon at bounding box center [943, 460] width 18 height 18
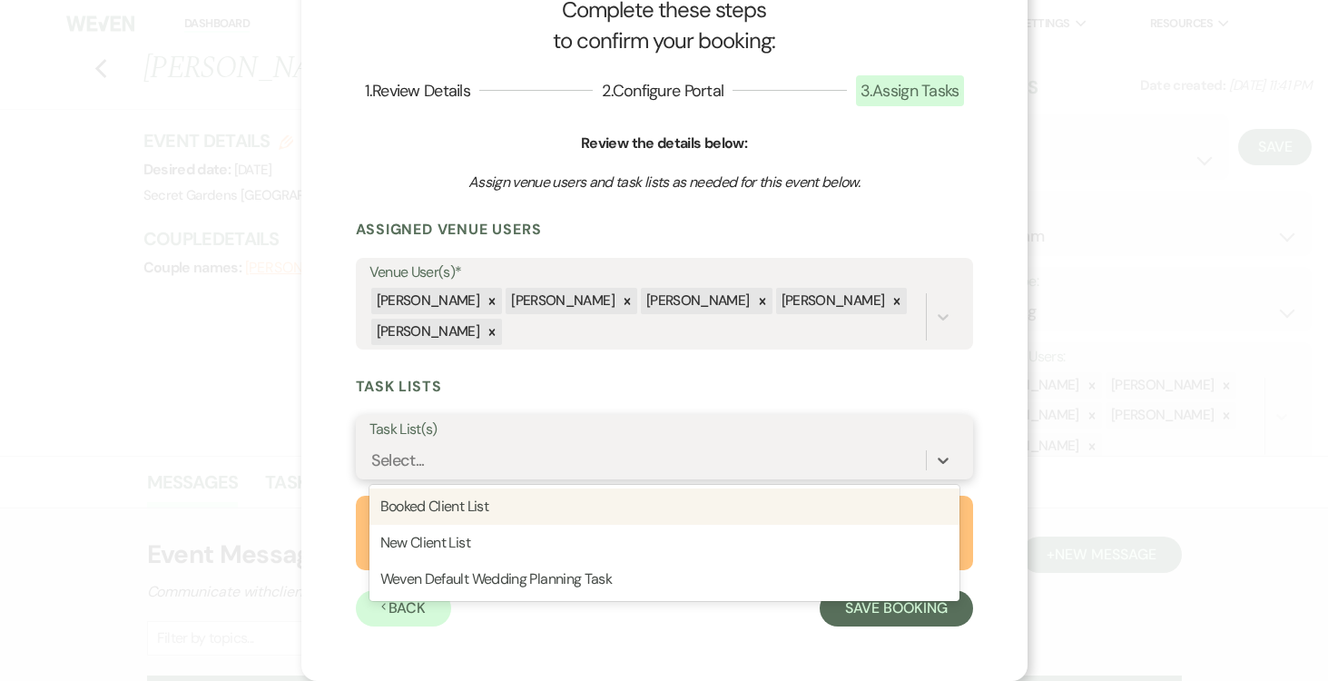
click at [811, 503] on div "Booked Client List" at bounding box center [664, 506] width 590 height 36
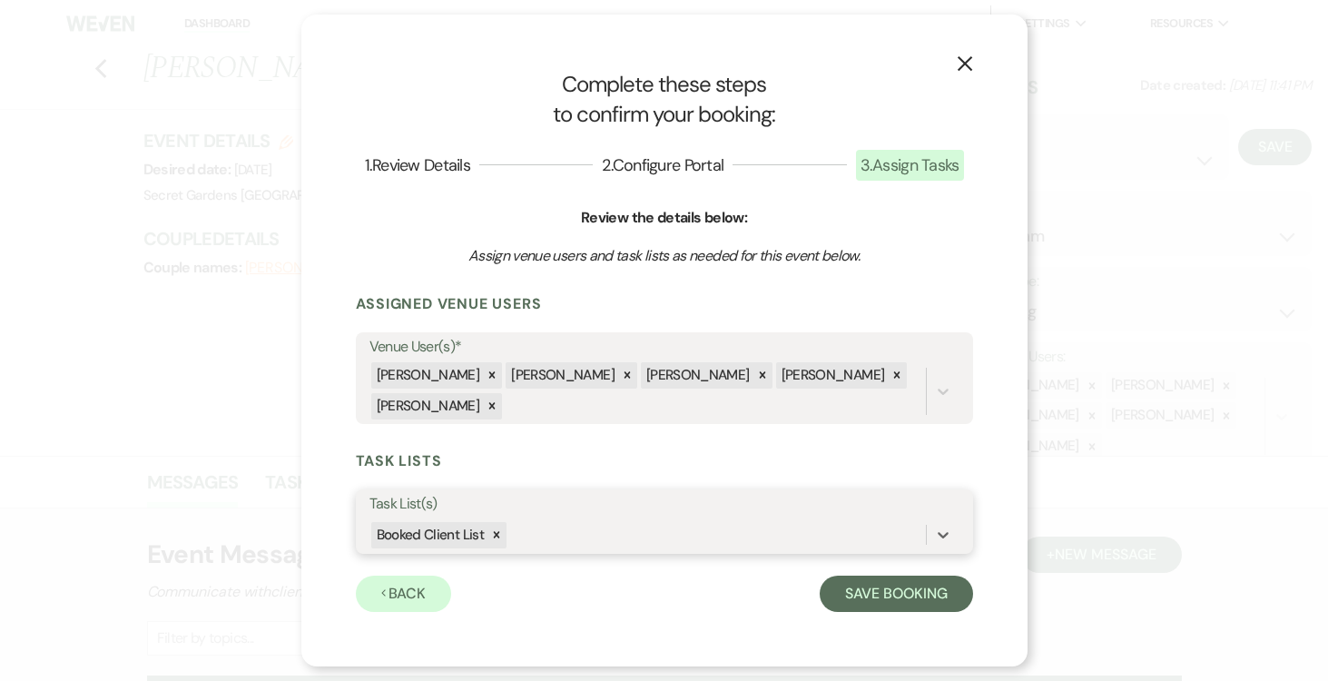
scroll to position [0, 0]
click at [881, 588] on button "Save Booking" at bounding box center [896, 593] width 152 height 36
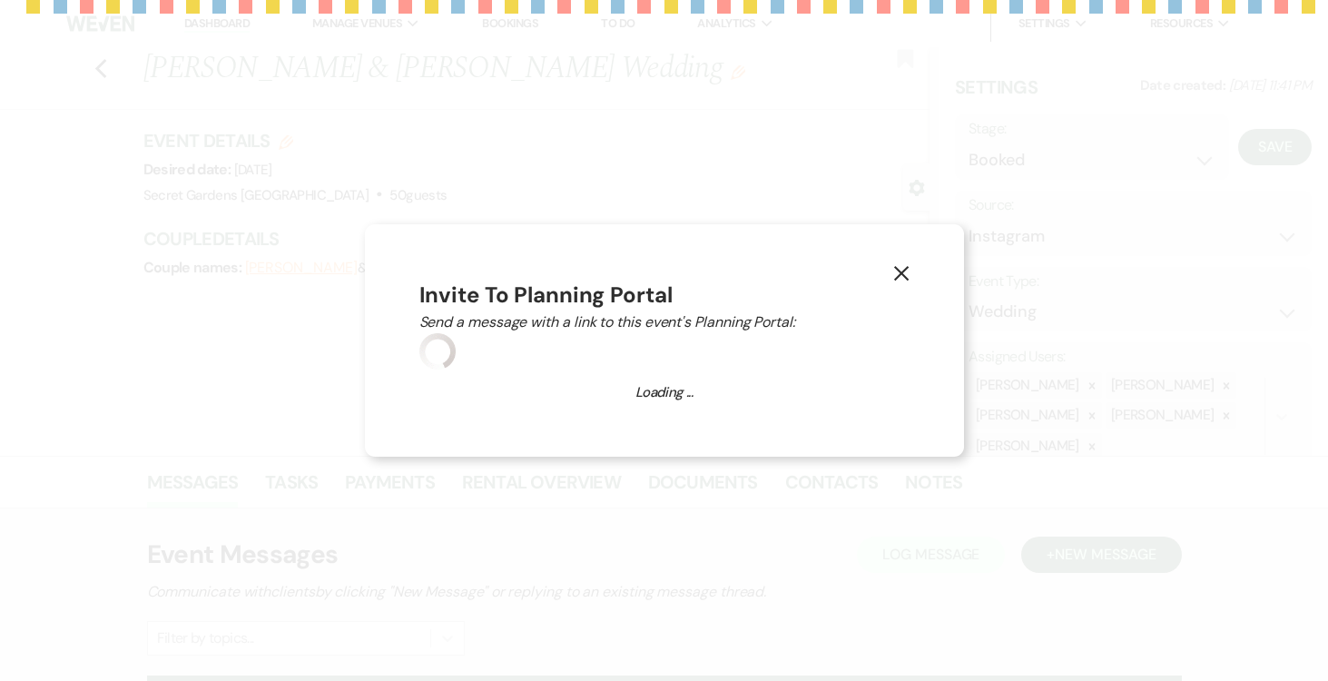
select select "14"
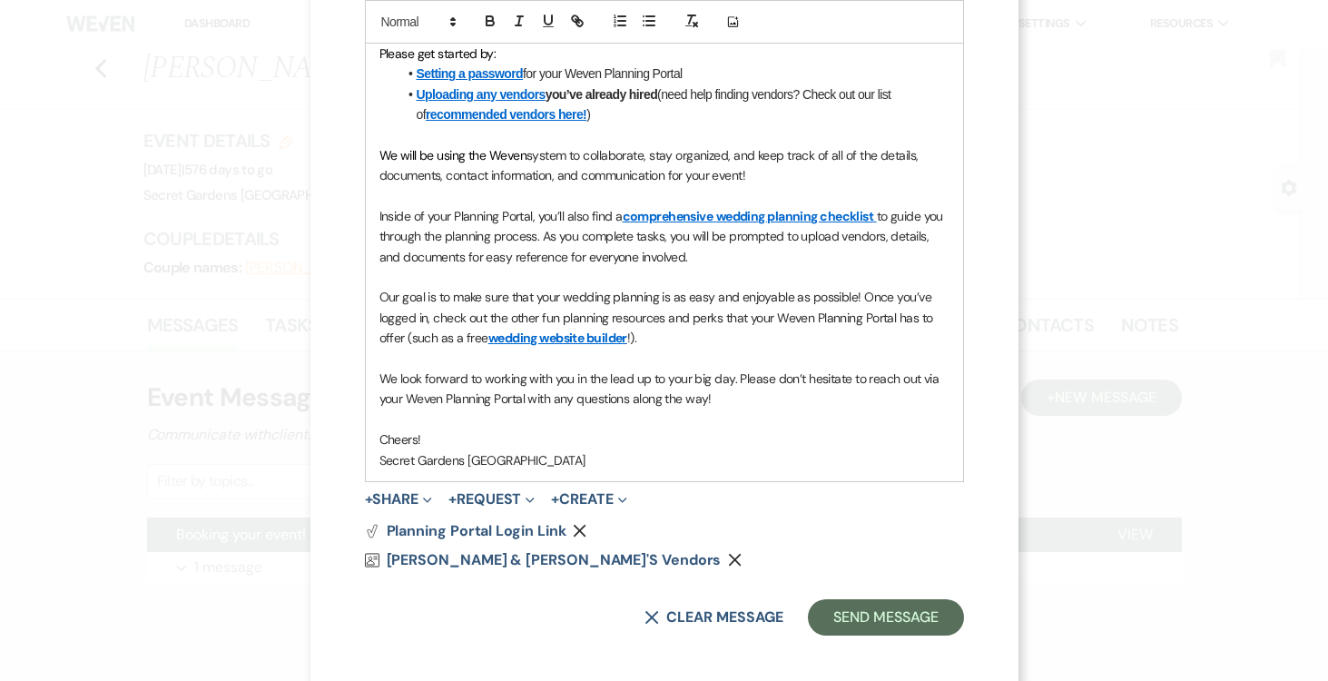
scroll to position [587, 0]
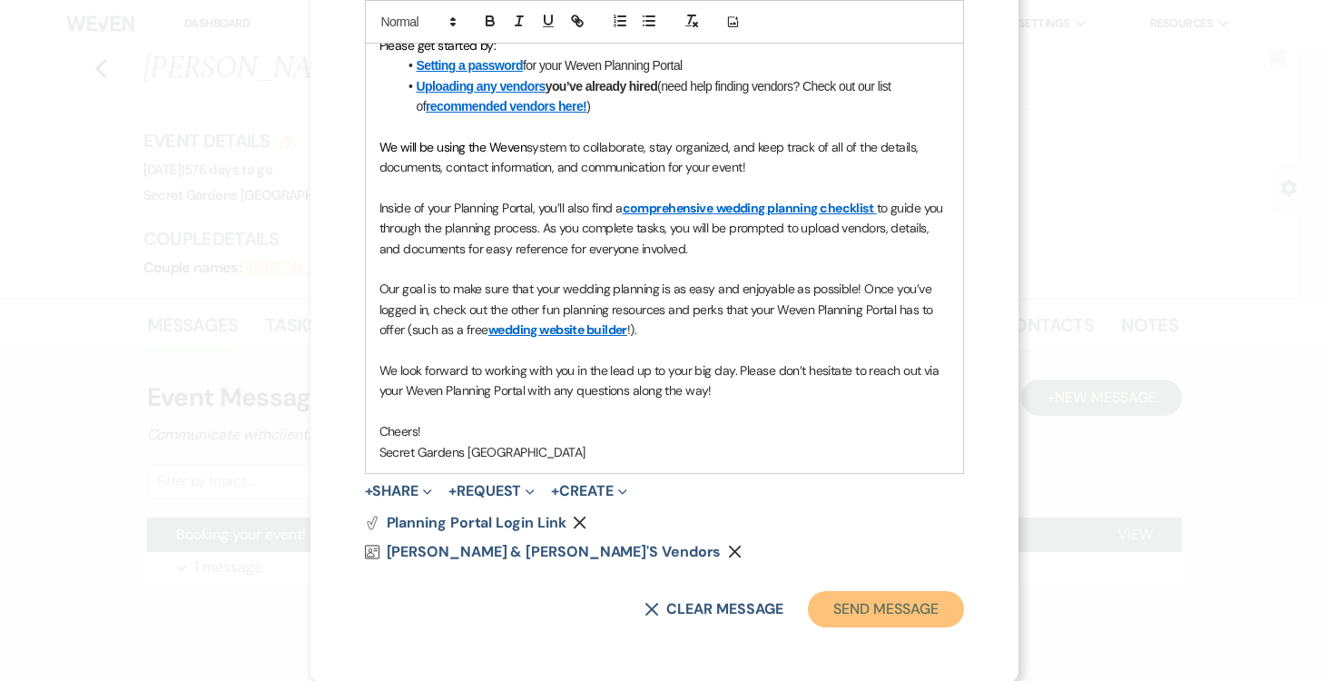
click at [887, 612] on button "Send Message" at bounding box center [885, 609] width 155 height 36
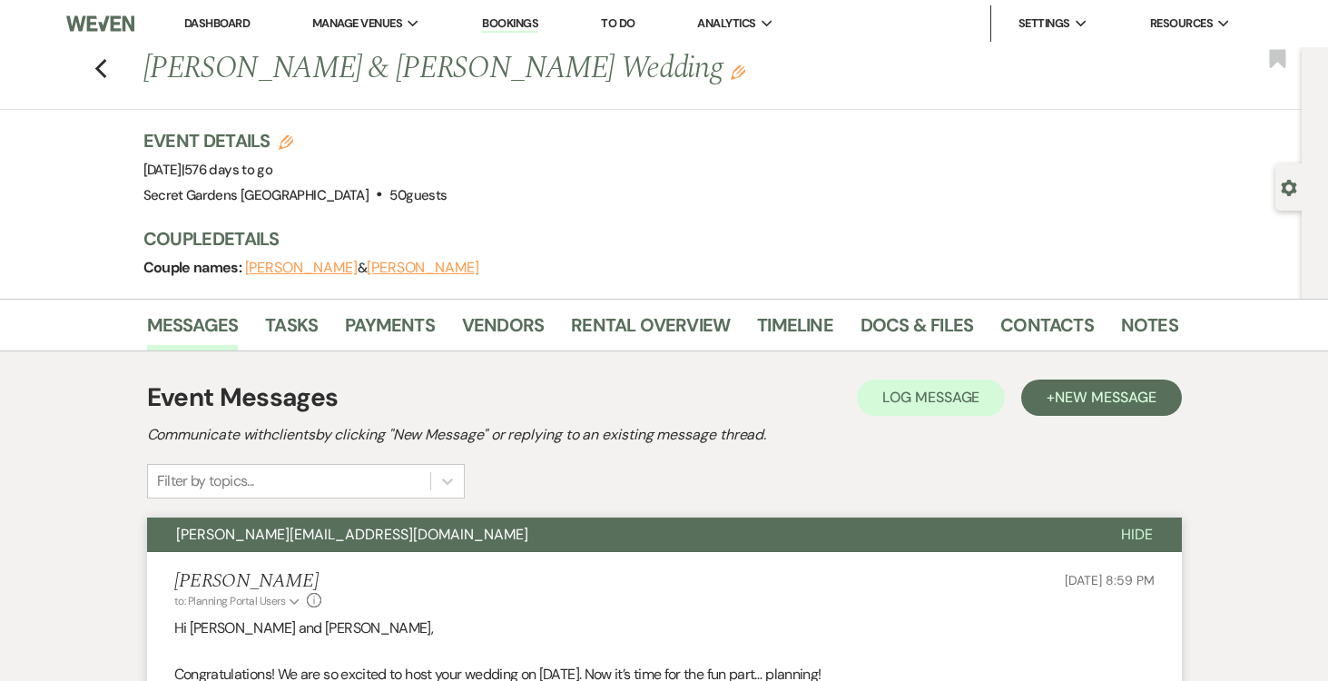
click at [1283, 190] on use "button" at bounding box center [1288, 188] width 15 height 16
select select "7"
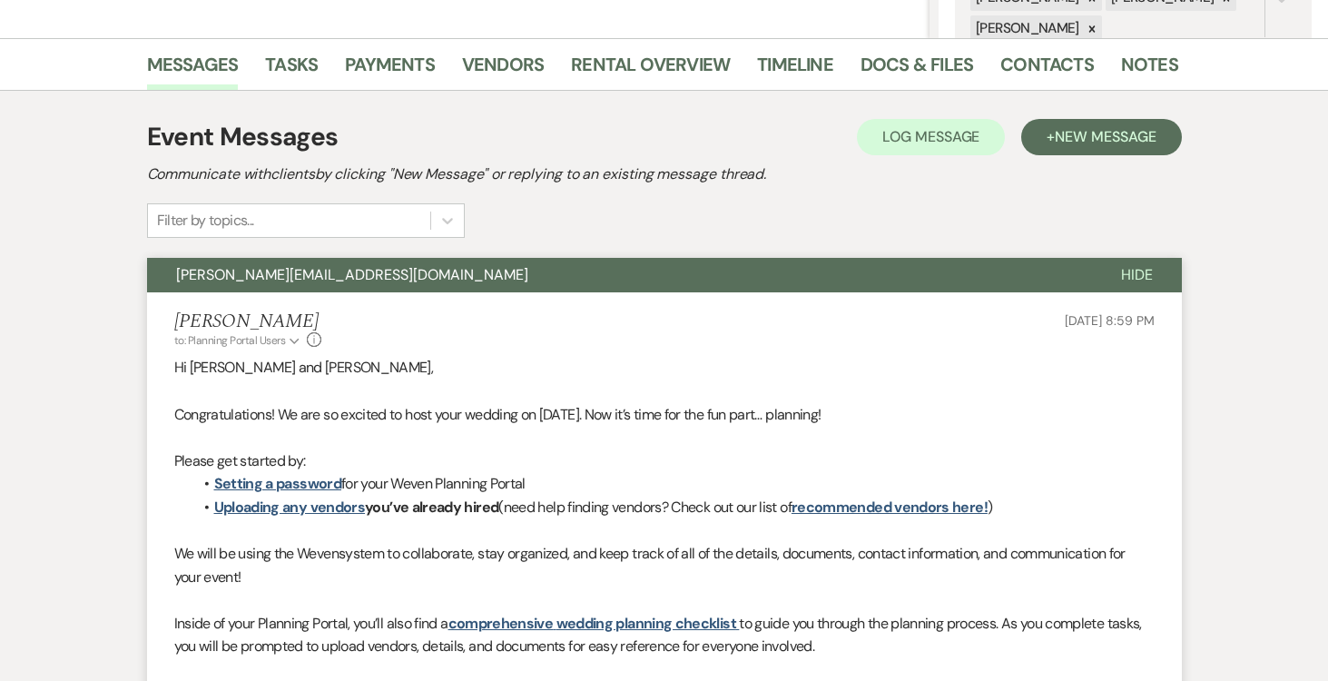
scroll to position [423, 0]
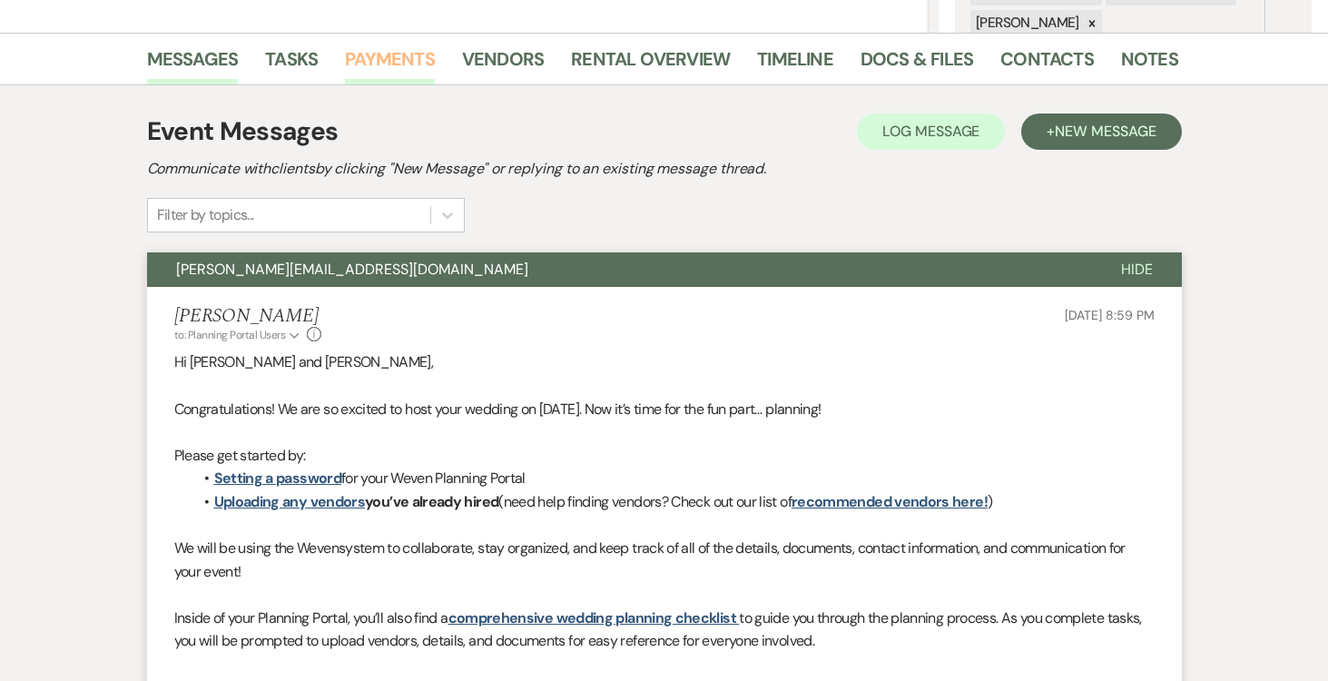
click at [376, 63] on link "Payments" at bounding box center [390, 64] width 90 height 40
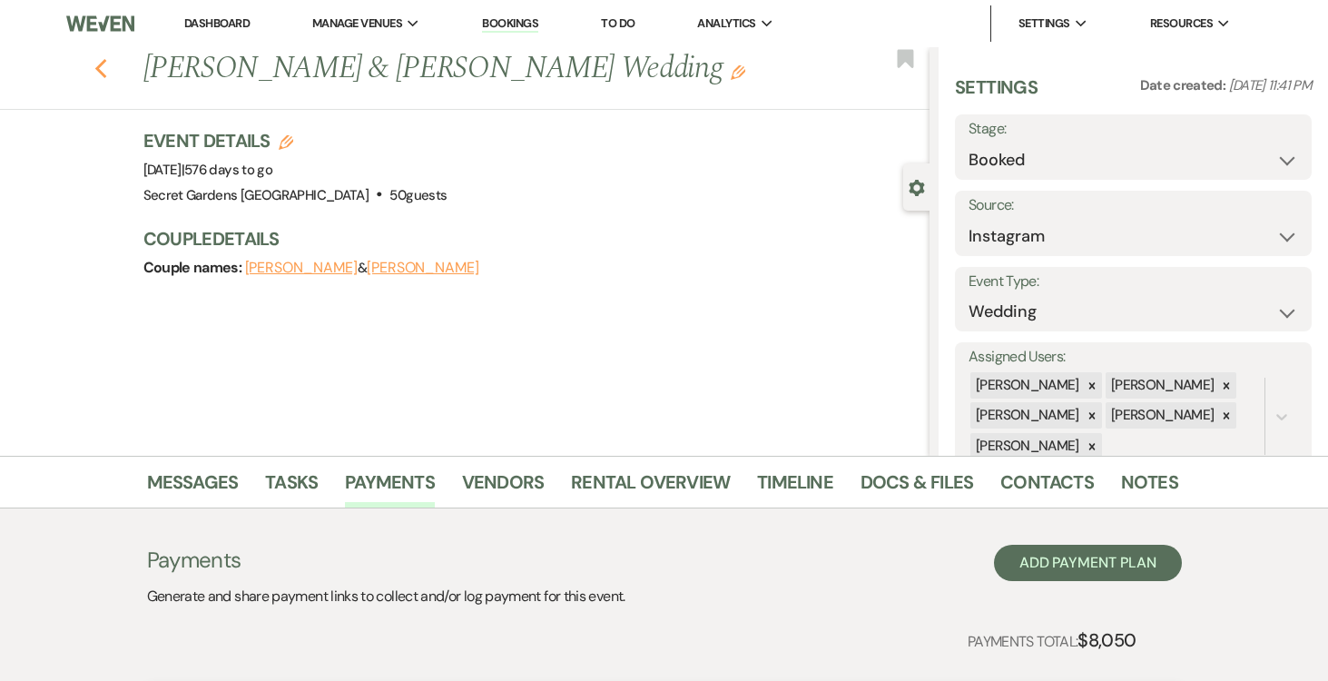
click at [101, 65] on icon "Previous" at bounding box center [101, 69] width 14 height 22
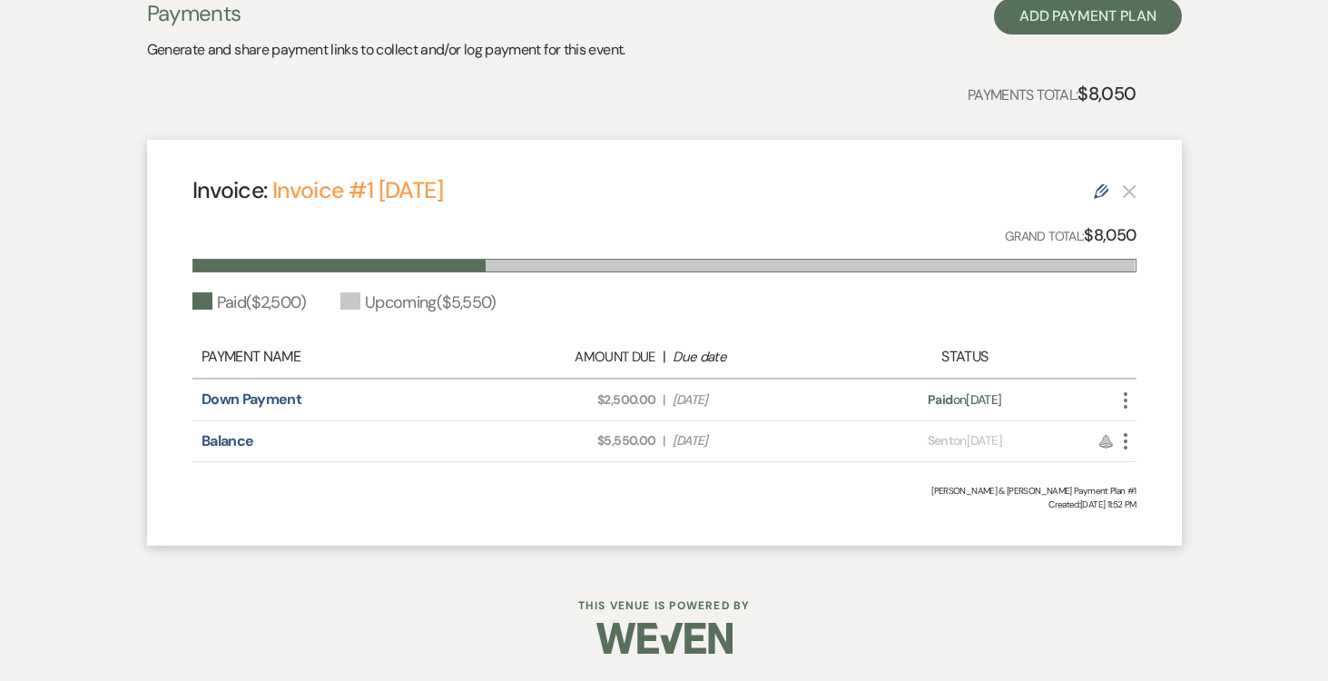
select select "6"
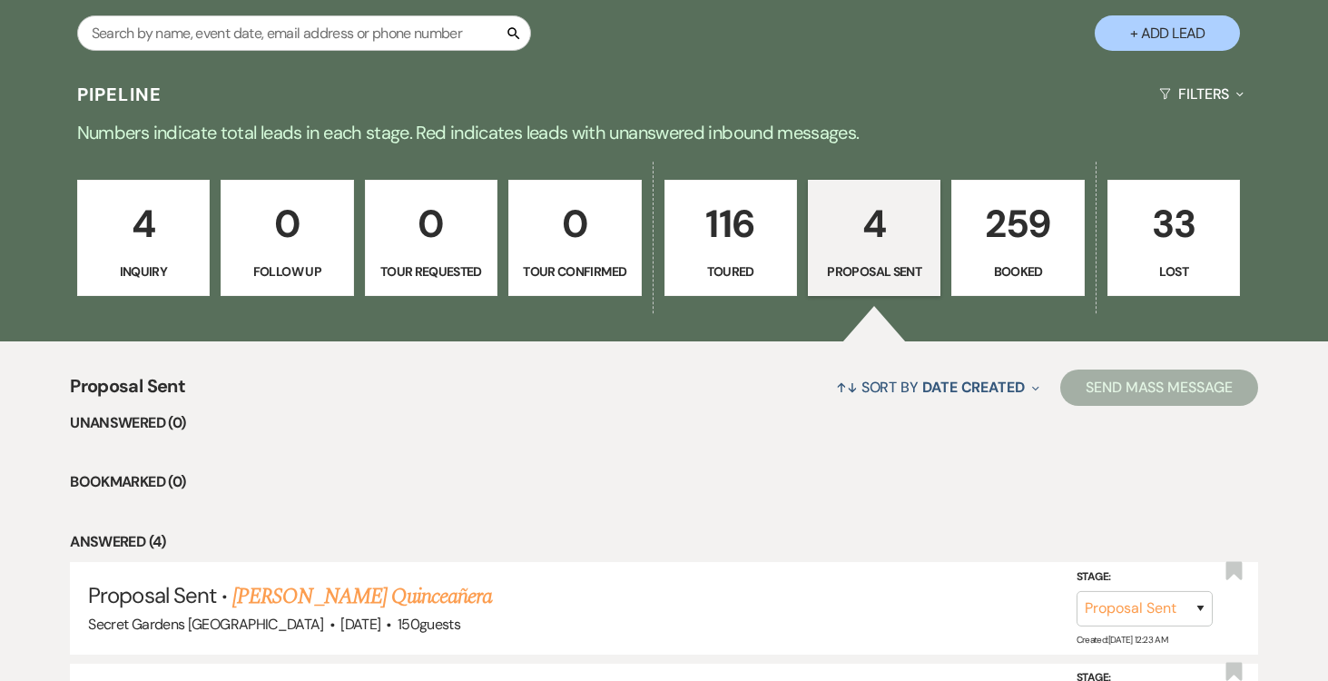
scroll to position [364, 0]
